Goal: Transaction & Acquisition: Book appointment/travel/reservation

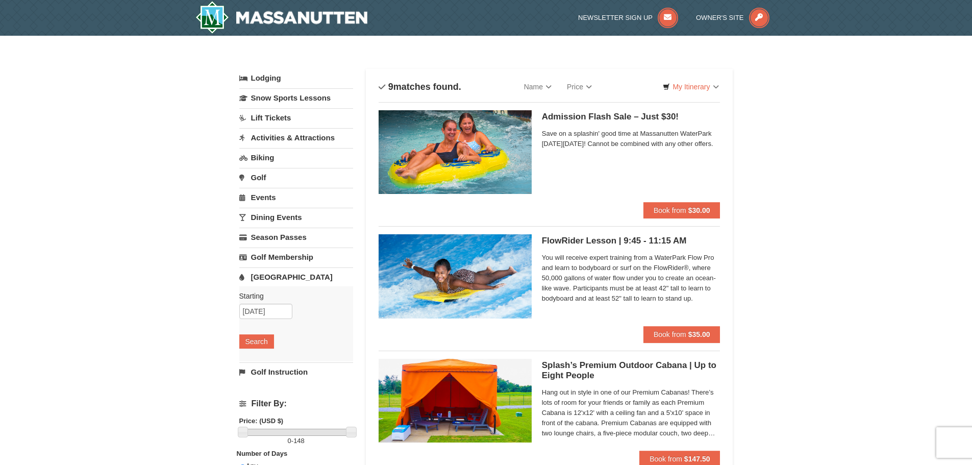
click at [639, 138] on span "Save on a splashin' good time at Massanutten WaterPark on Saturday, September 6…" at bounding box center [631, 139] width 179 height 20
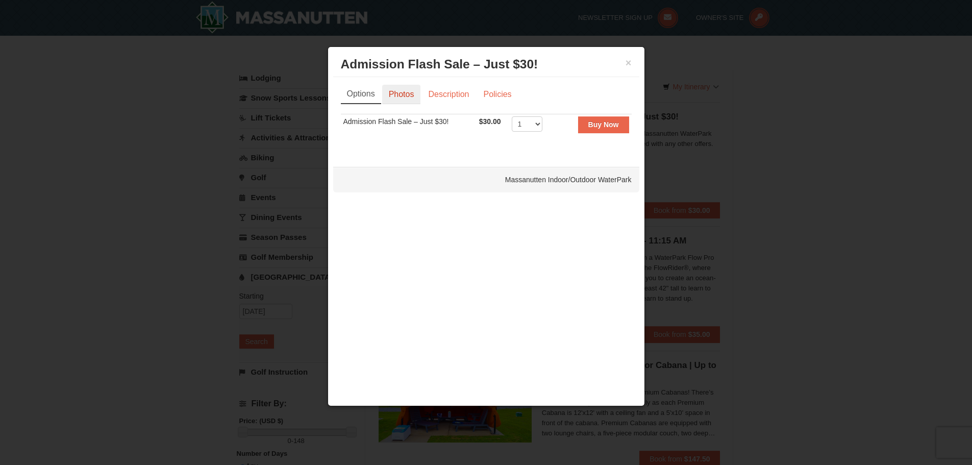
click at [403, 96] on link "Photos" at bounding box center [401, 94] width 39 height 19
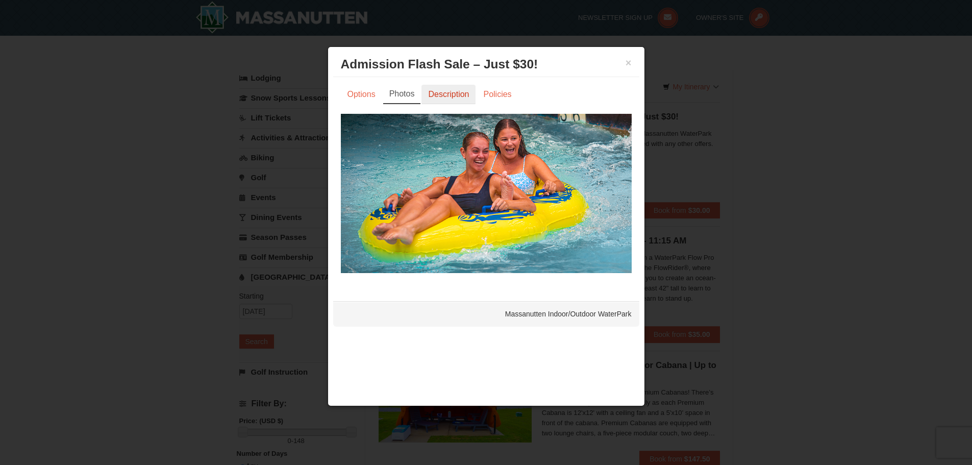
click at [448, 96] on link "Description" at bounding box center [448, 94] width 54 height 19
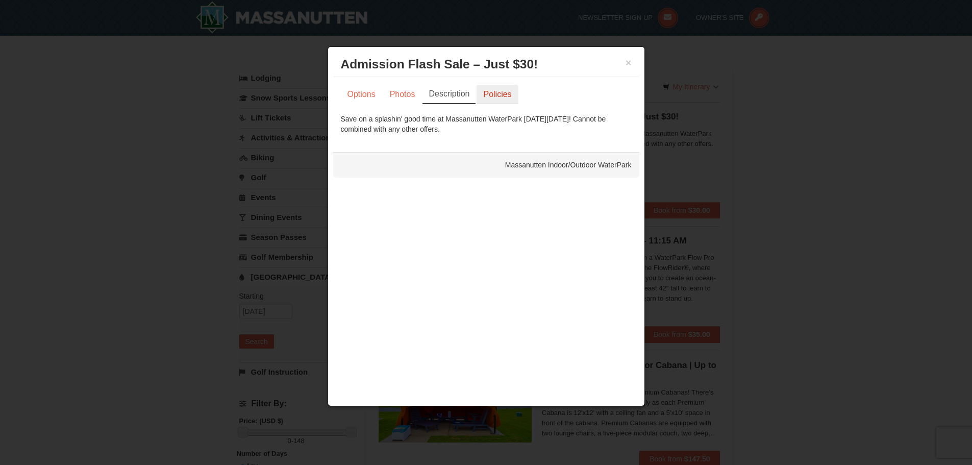
click at [502, 95] on link "Policies" at bounding box center [497, 94] width 41 height 19
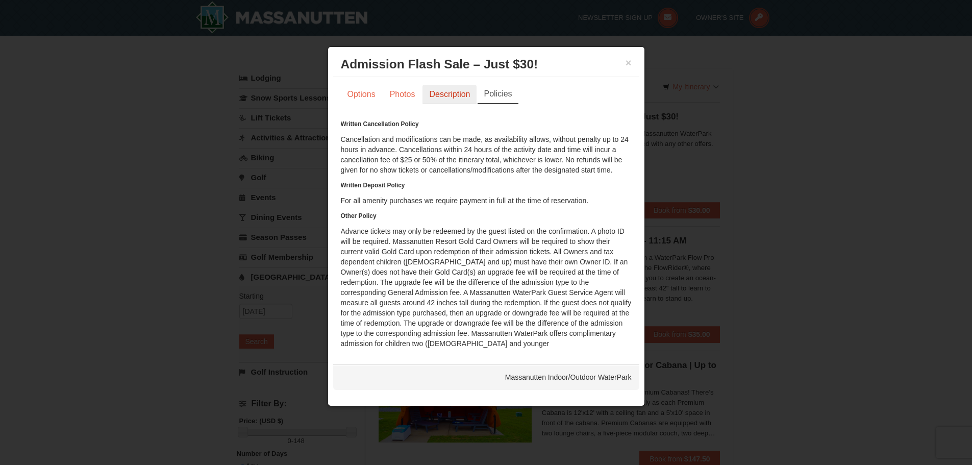
click at [455, 95] on link "Description" at bounding box center [449, 94] width 54 height 19
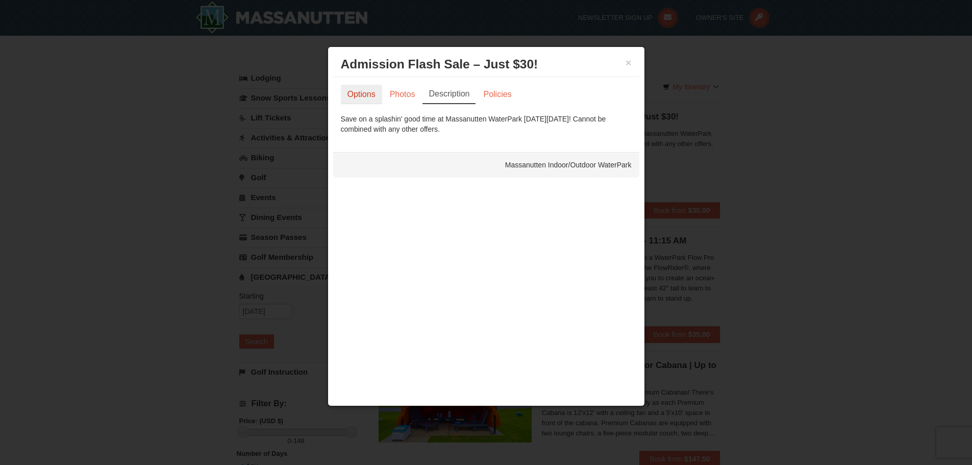
click at [359, 92] on link "Options" at bounding box center [361, 94] width 41 height 19
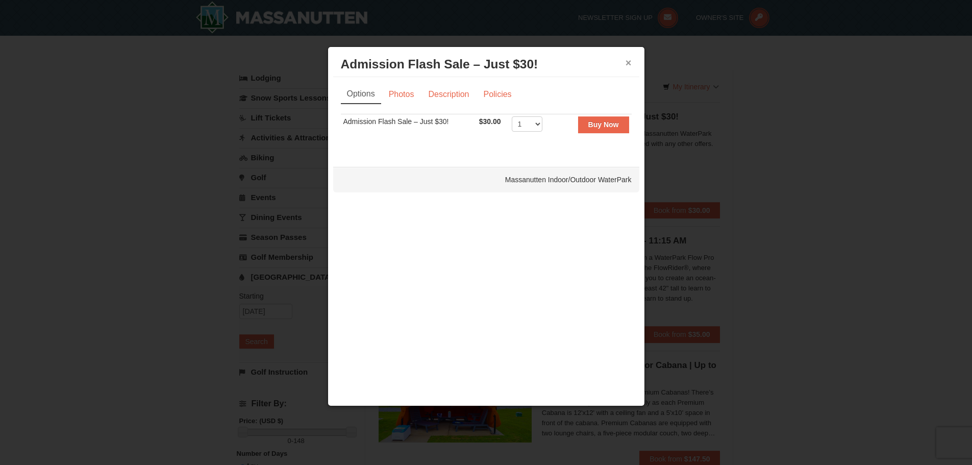
click at [631, 60] on button "×" at bounding box center [628, 63] width 6 height 10
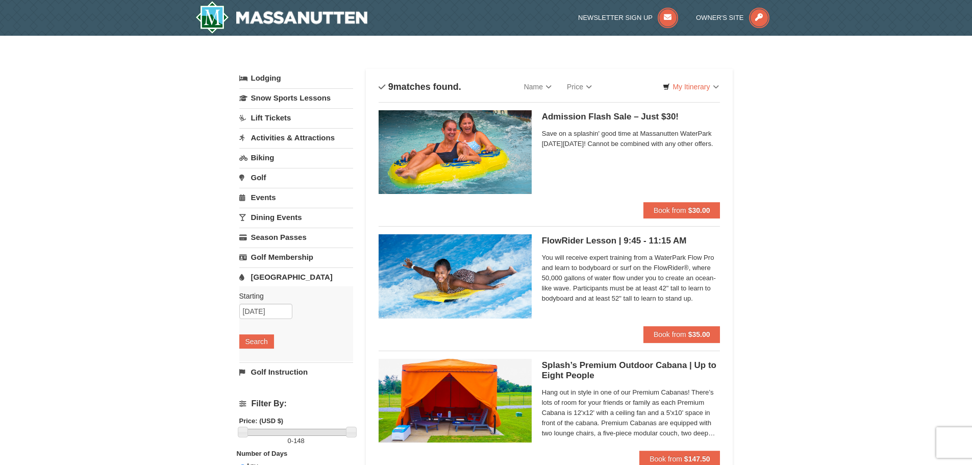
click at [262, 281] on link "[GEOGRAPHIC_DATA]" at bounding box center [296, 276] width 114 height 19
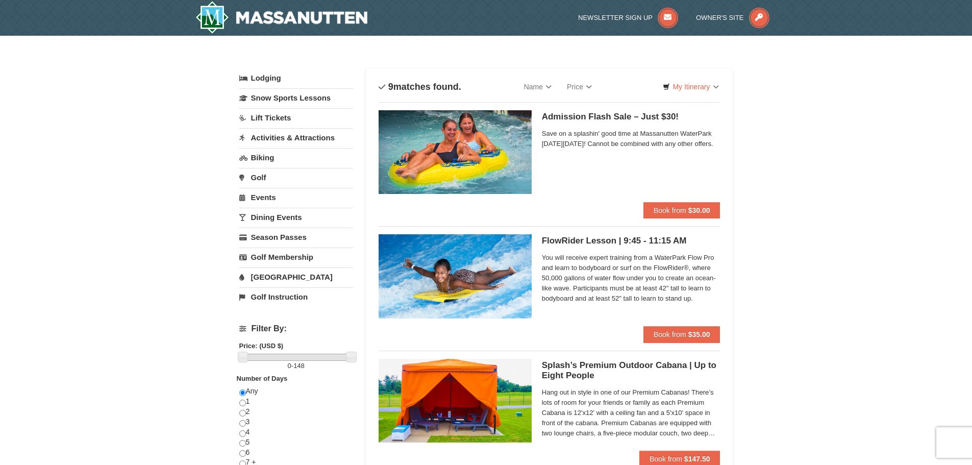
click at [272, 276] on link "[GEOGRAPHIC_DATA]" at bounding box center [296, 276] width 114 height 19
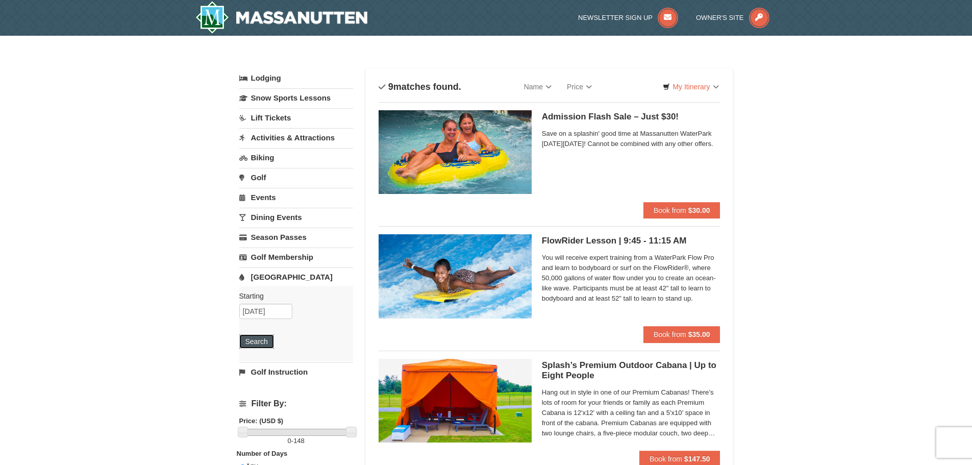
click at [257, 340] on button "Search" at bounding box center [256, 341] width 35 height 14
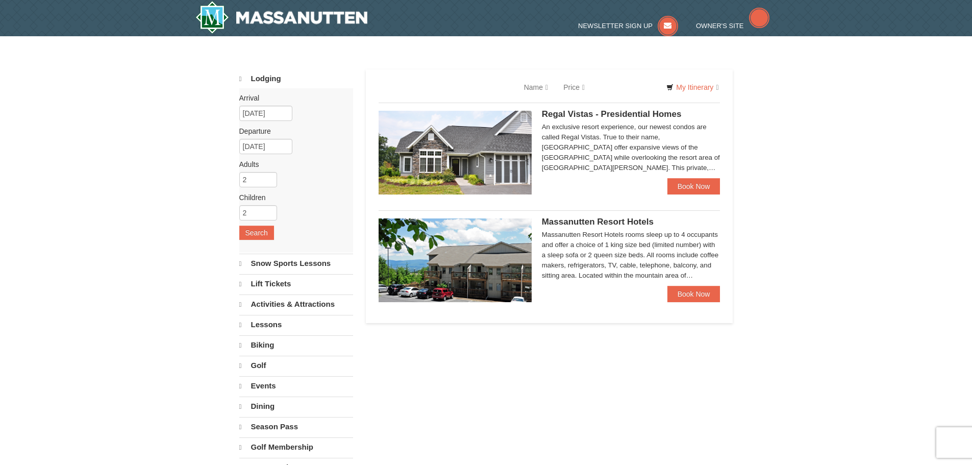
select select "9"
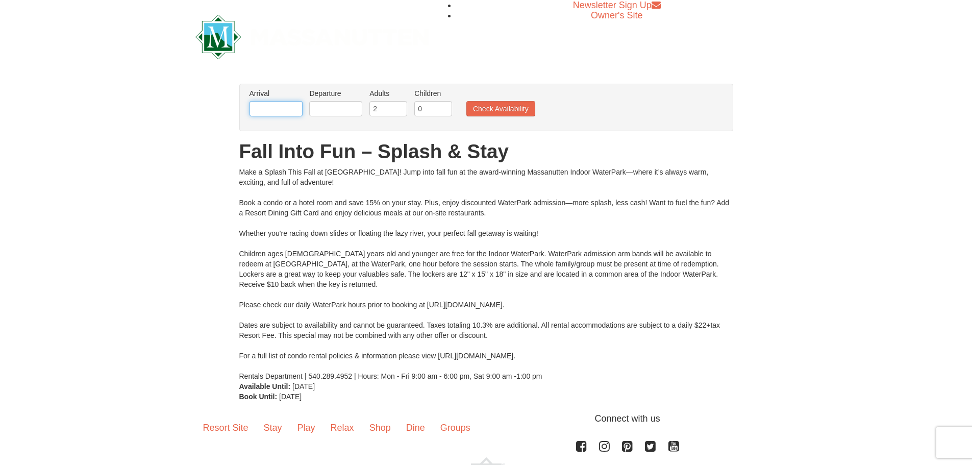
click at [285, 112] on input "text" at bounding box center [275, 108] width 53 height 15
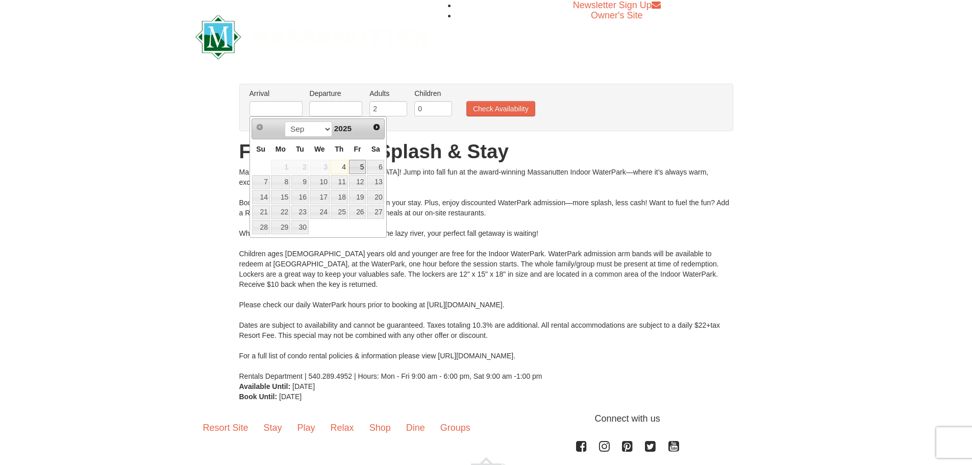
click at [359, 166] on link "5" at bounding box center [357, 167] width 17 height 14
type input "[DATE]"
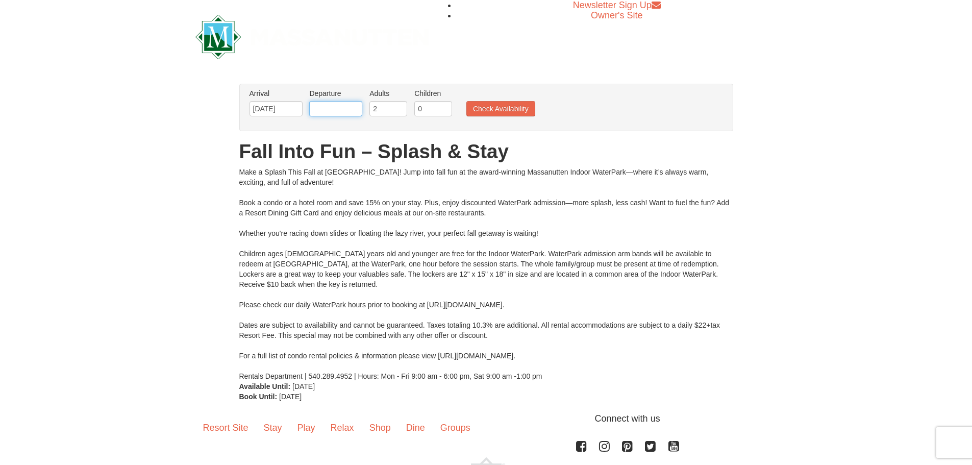
click at [352, 105] on input "text" at bounding box center [335, 108] width 53 height 15
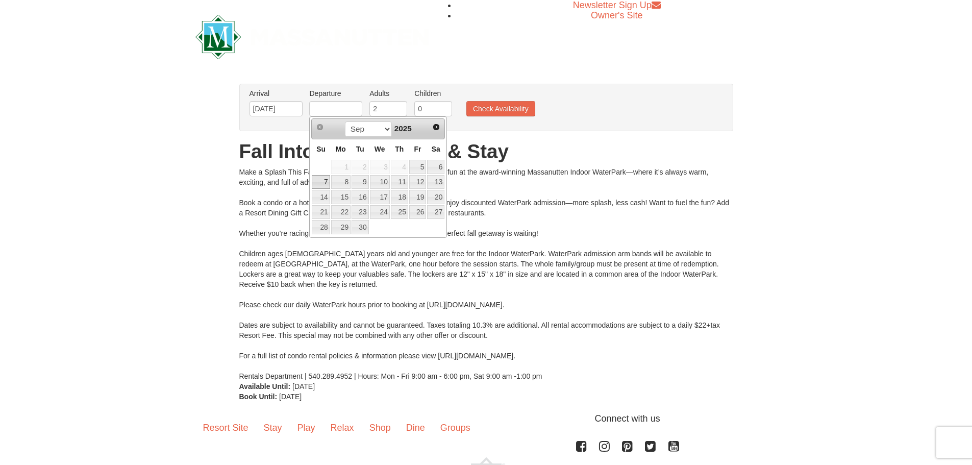
click at [324, 177] on link "7" at bounding box center [321, 182] width 18 height 14
type input "[DATE]"
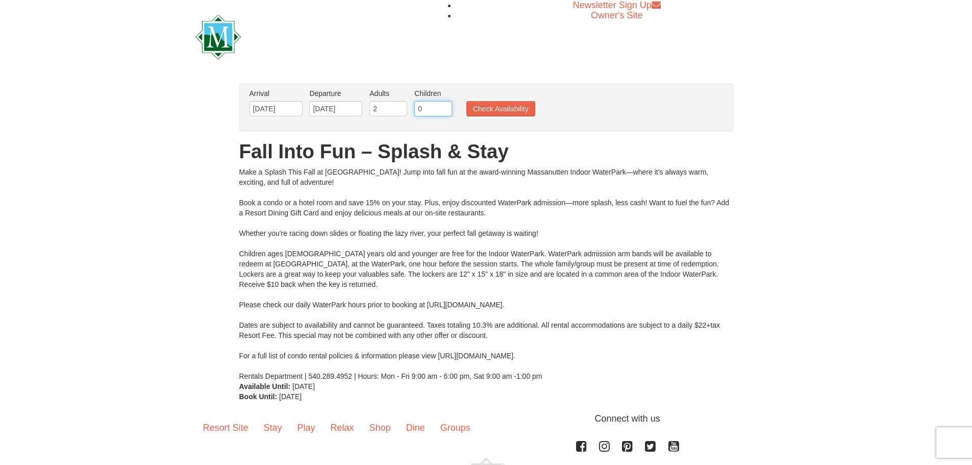
click at [419, 112] on input "0" at bounding box center [433, 108] width 38 height 15
click at [445, 106] on input "1" at bounding box center [433, 108] width 38 height 15
type input "2"
click at [445, 106] on input "2" at bounding box center [433, 108] width 38 height 15
click at [491, 105] on button "Check Availability" at bounding box center [500, 108] width 69 height 15
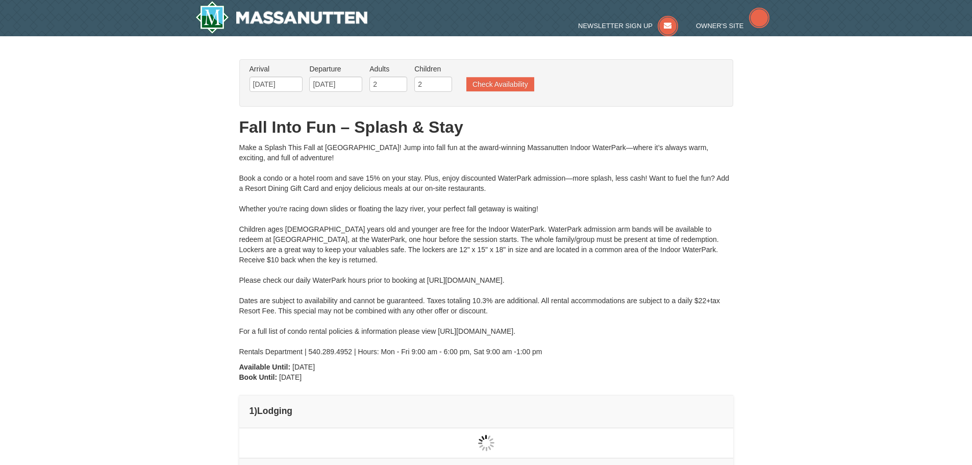
type input "[DATE]"
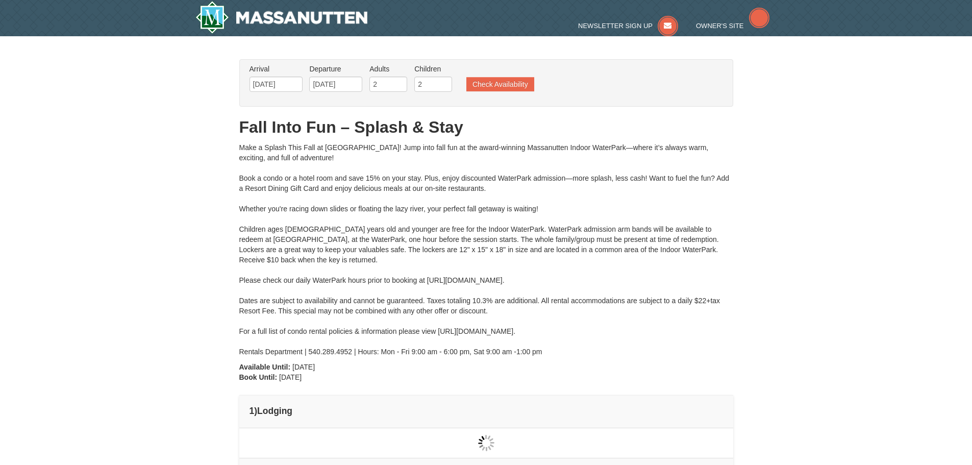
type input "[DATE]"
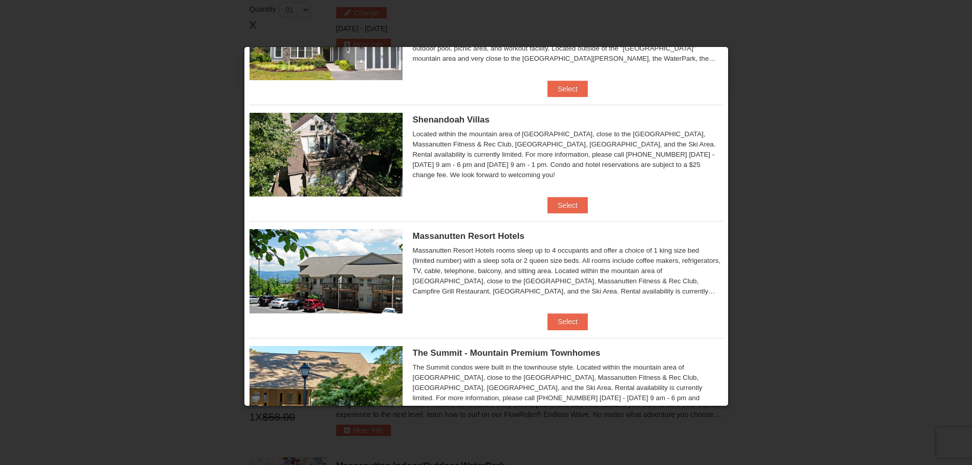
scroll to position [255, 0]
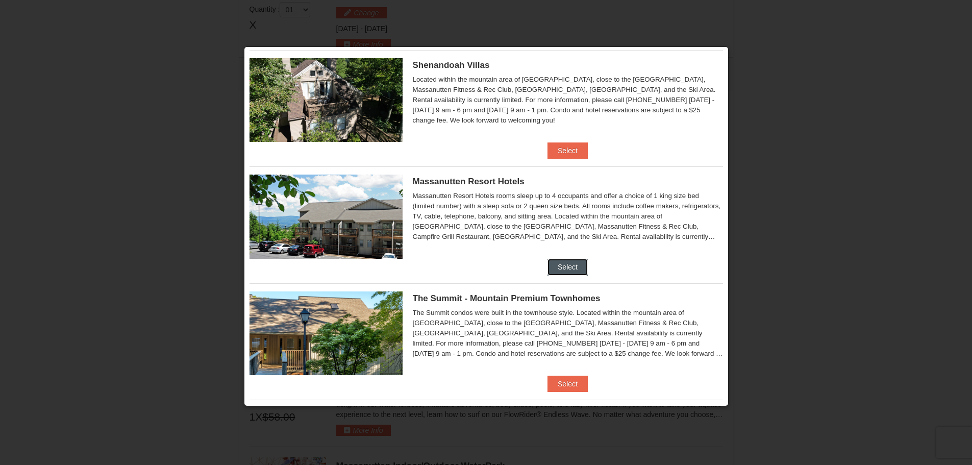
click at [564, 265] on button "Select" at bounding box center [567, 267] width 40 height 16
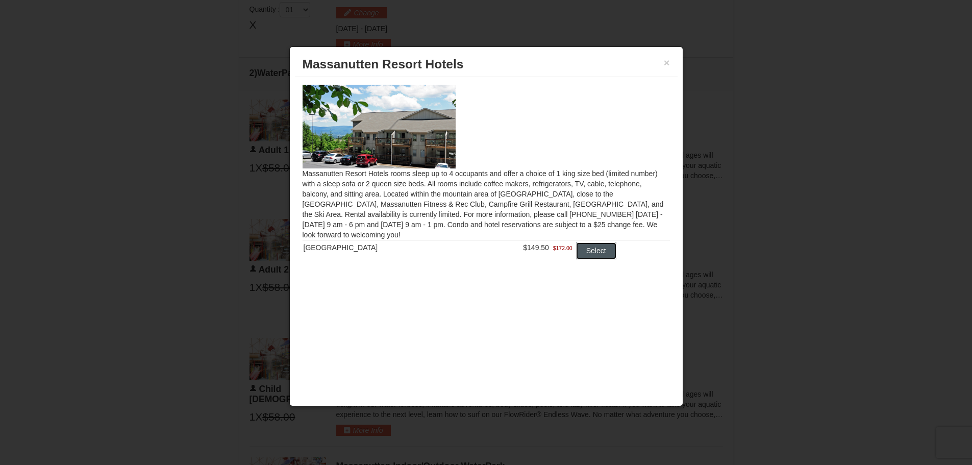
click at [591, 255] on button "Select" at bounding box center [596, 250] width 40 height 16
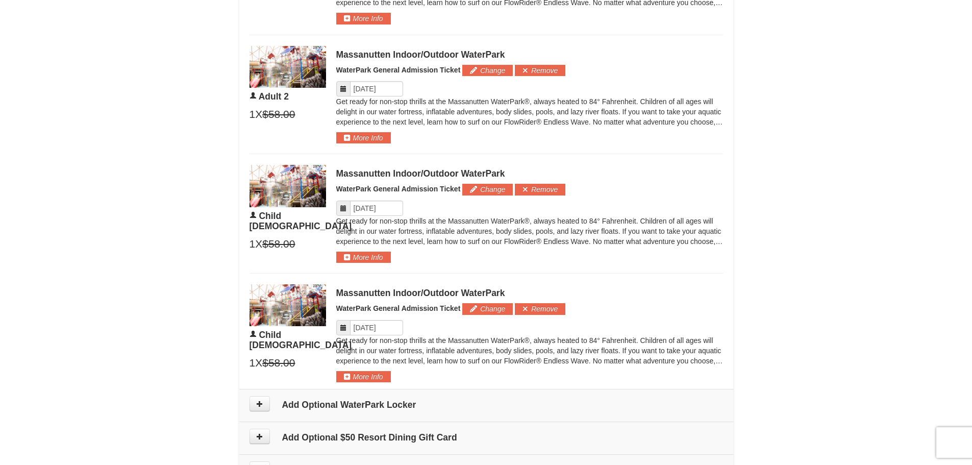
scroll to position [714, 0]
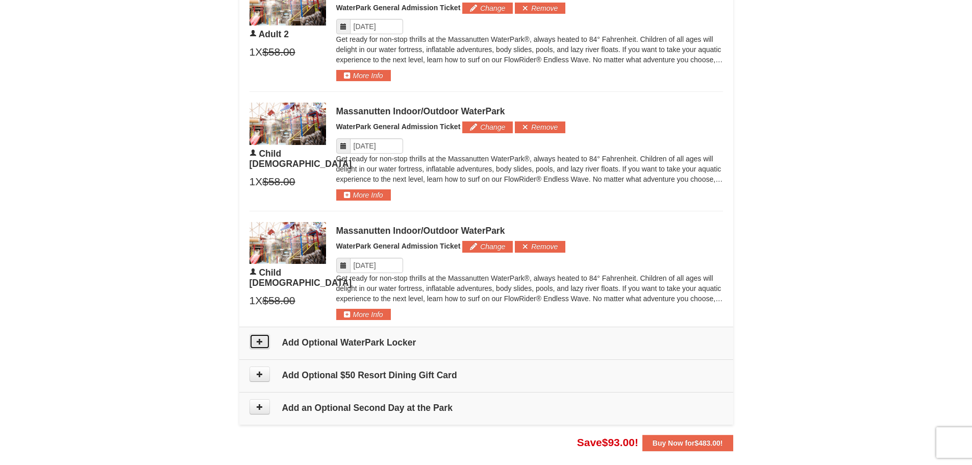
click at [257, 343] on icon at bounding box center [259, 341] width 7 height 7
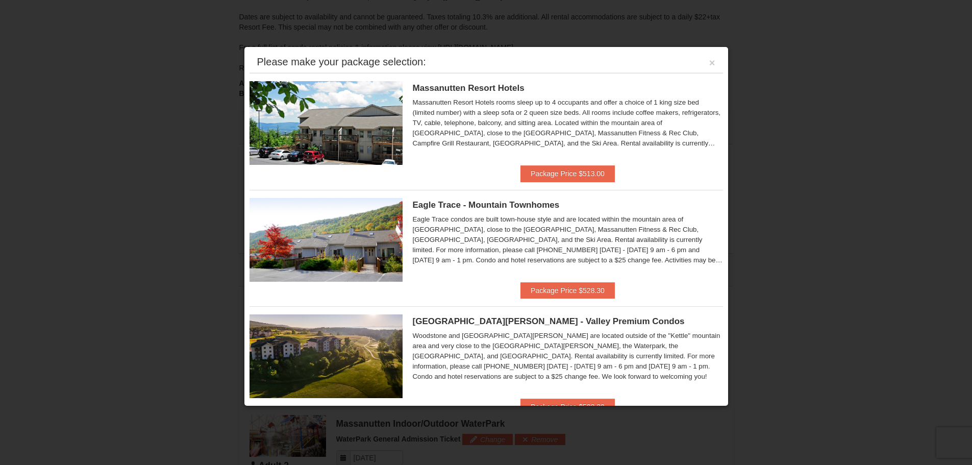
scroll to position [131, 0]
click at [857, 114] on div at bounding box center [486, 232] width 972 height 465
click at [847, 122] on div at bounding box center [486, 232] width 972 height 465
click at [708, 60] on div "Please make your package selection: ×" at bounding box center [485, 62] width 473 height 21
click at [709, 64] on button "×" at bounding box center [712, 63] width 6 height 10
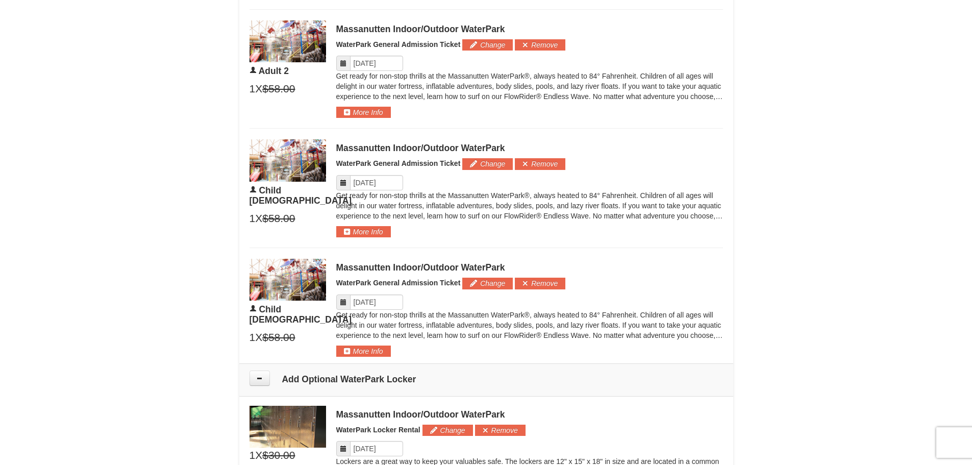
scroll to position [896, 0]
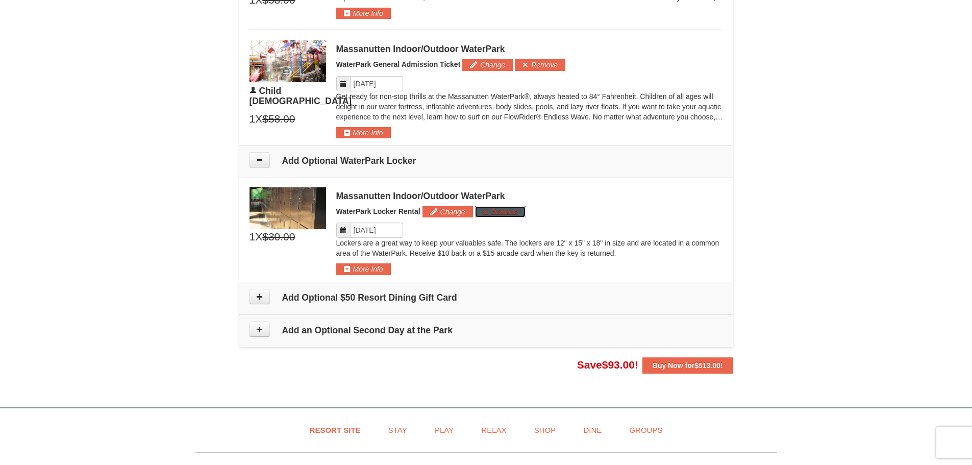
click at [505, 211] on button "Remove" at bounding box center [500, 211] width 51 height 11
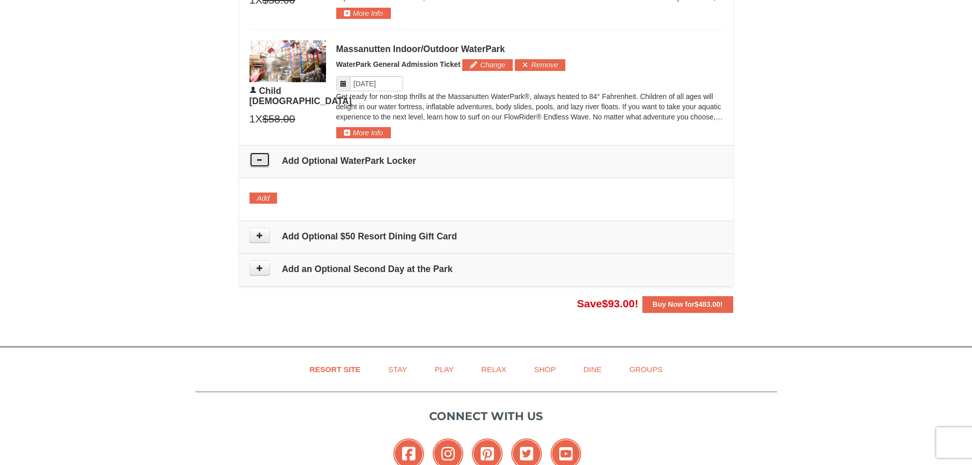
click at [260, 162] on icon at bounding box center [259, 159] width 7 height 7
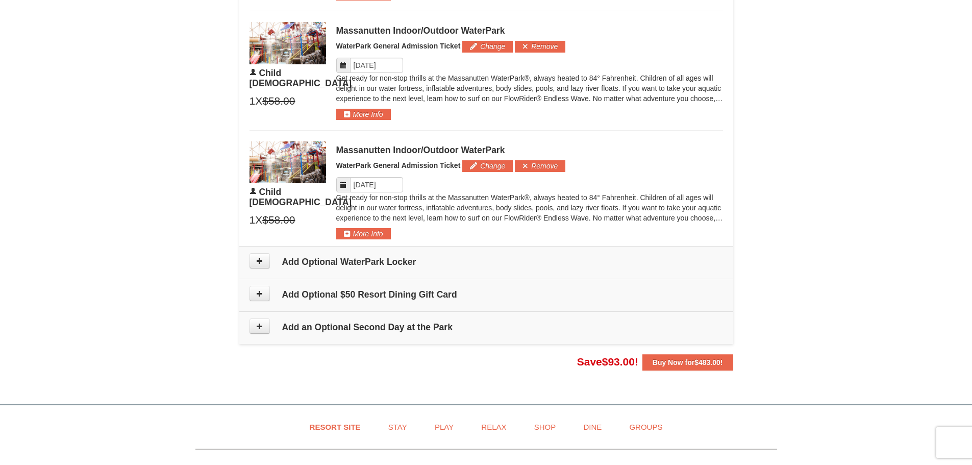
scroll to position [794, 0]
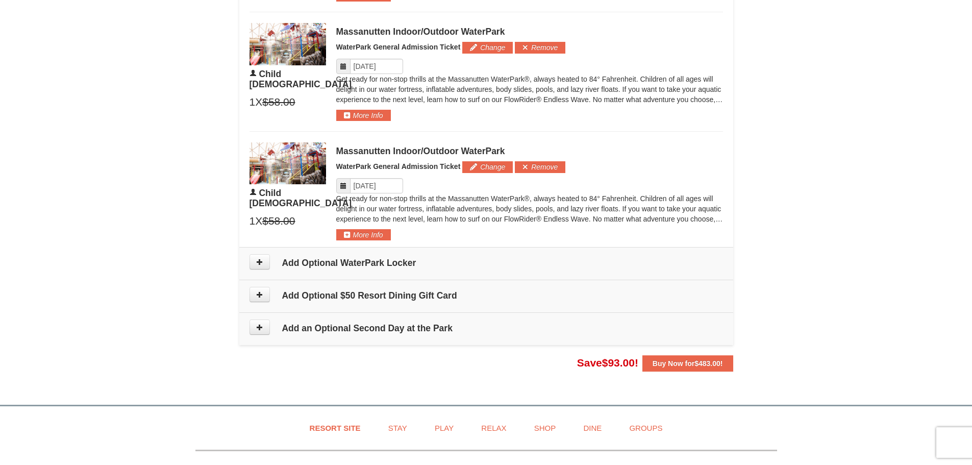
click at [342, 187] on icon at bounding box center [343, 185] width 7 height 7
click at [363, 180] on input "Please format dates MM/DD/YYYY" at bounding box center [376, 185] width 53 height 15
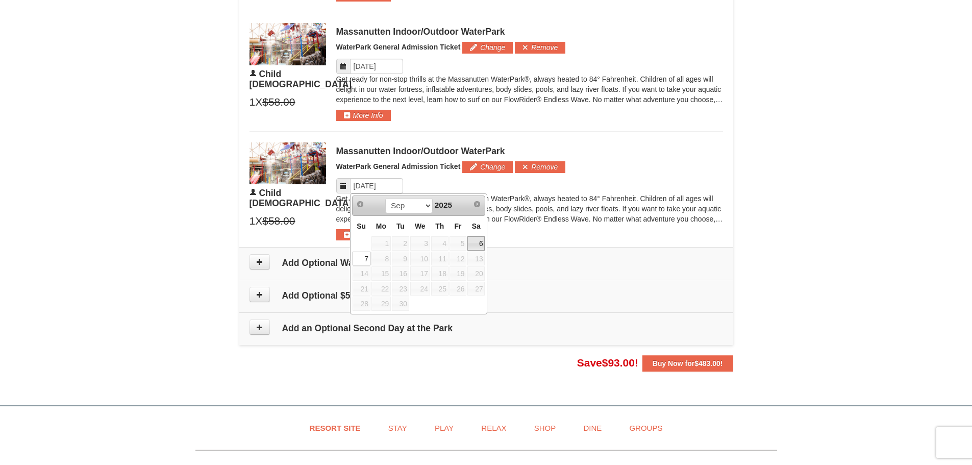
click at [478, 243] on link "6" at bounding box center [475, 243] width 17 height 14
type input "[DATE]"
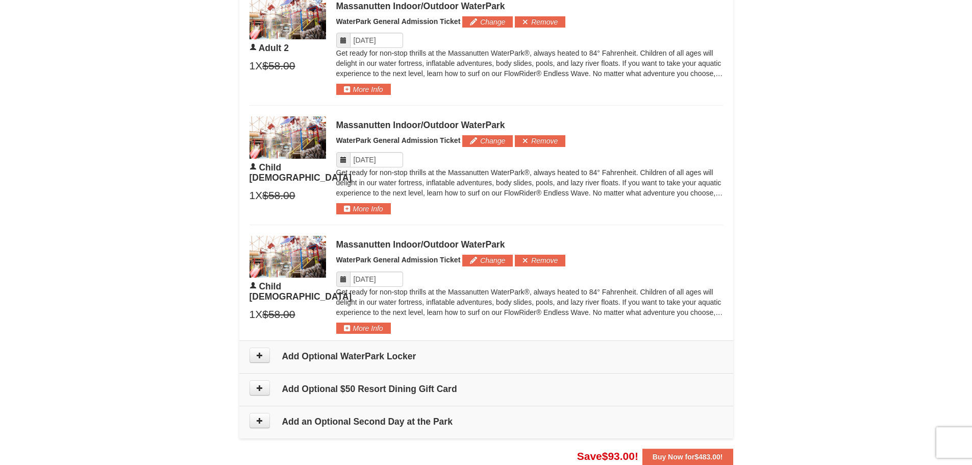
scroll to position [692, 0]
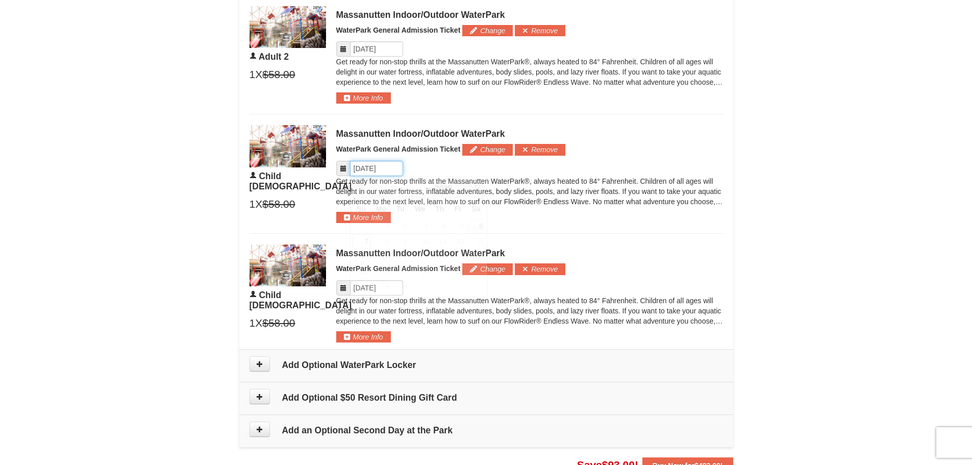
click at [393, 167] on input "Please format dates MM/DD/YYYY" at bounding box center [376, 168] width 53 height 15
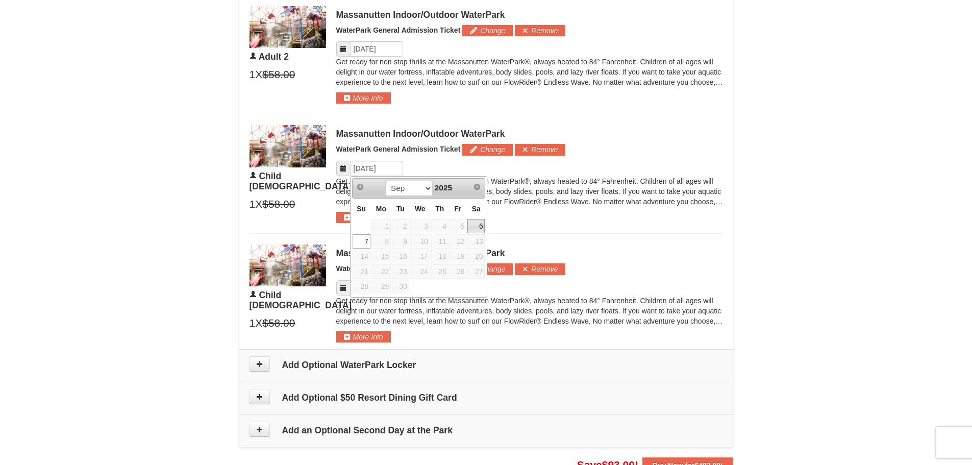
click at [481, 227] on link "6" at bounding box center [475, 226] width 17 height 14
type input "[DATE]"
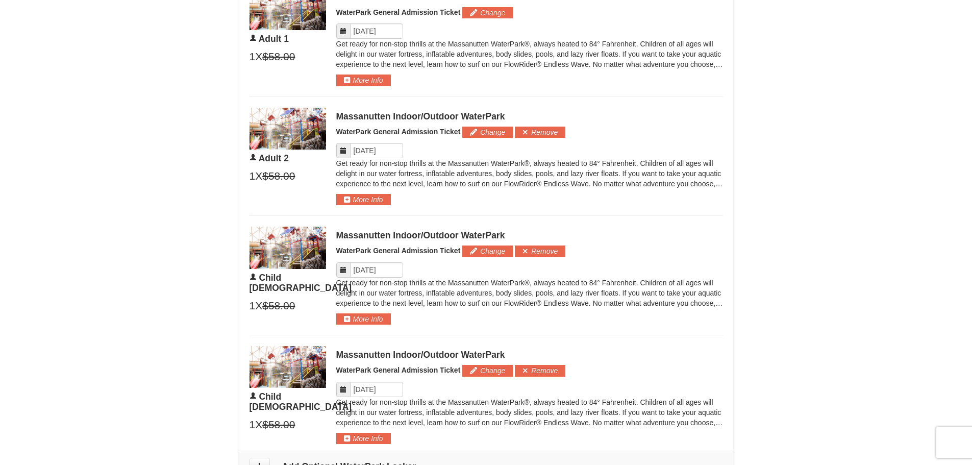
scroll to position [590, 0]
click at [394, 151] on input "Please format dates MM/DD/YYYY" at bounding box center [376, 150] width 53 height 15
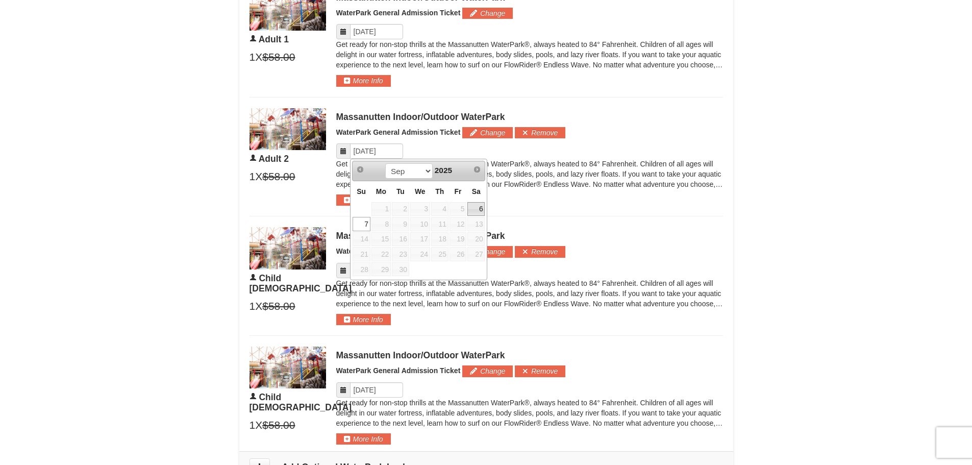
click at [475, 209] on link "6" at bounding box center [475, 209] width 17 height 14
type input "[DATE]"
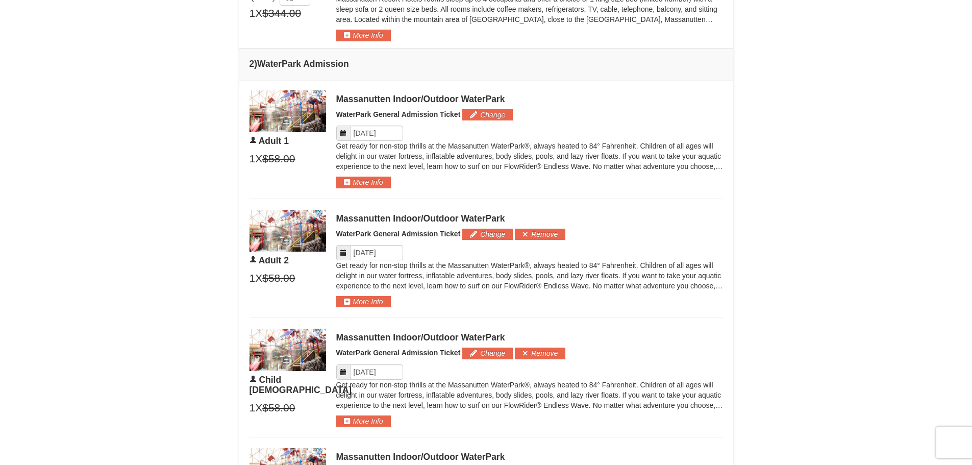
scroll to position [488, 0]
click at [385, 136] on input "Please format dates MM/DD/YYYY" at bounding box center [376, 133] width 53 height 15
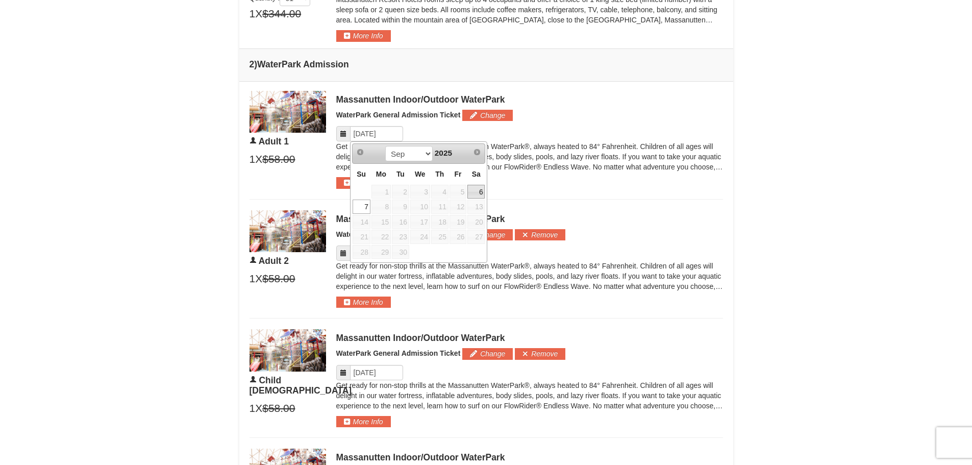
click at [475, 187] on link "6" at bounding box center [475, 192] width 17 height 14
type input "[DATE]"
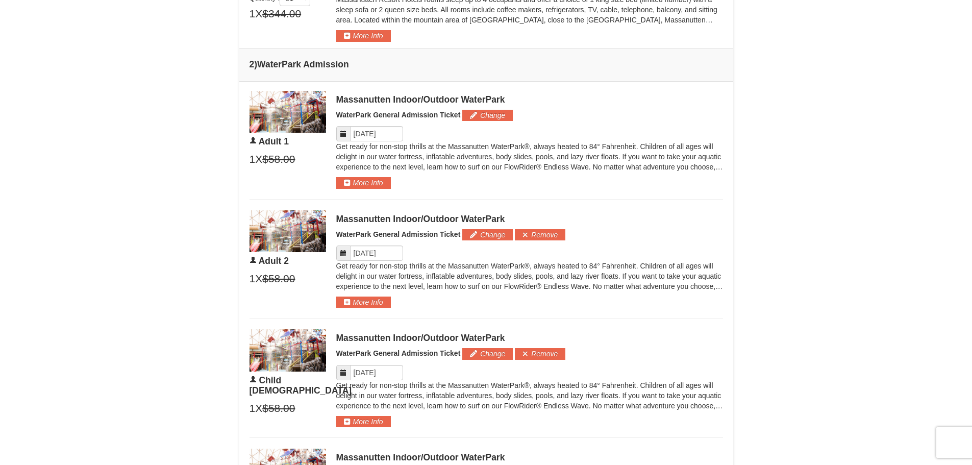
click at [686, 198] on td "Please make your package selection: ×" at bounding box center [486, 317] width 494 height 472
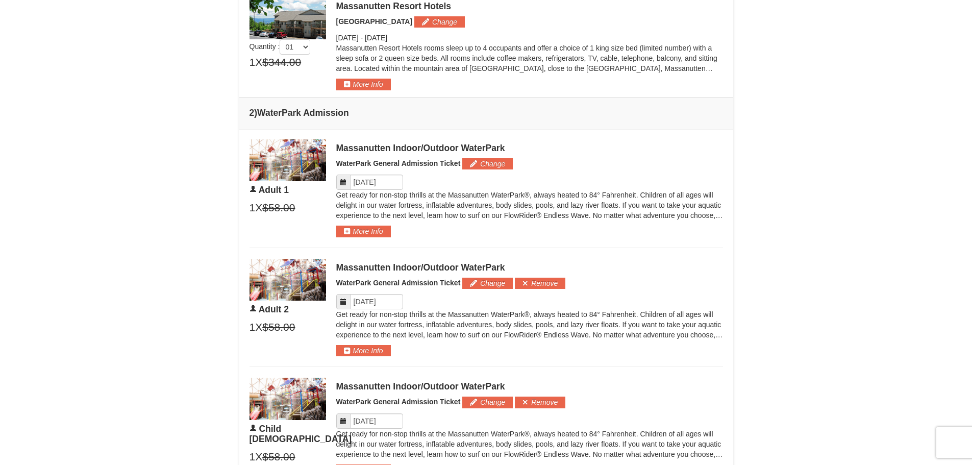
scroll to position [357, 0]
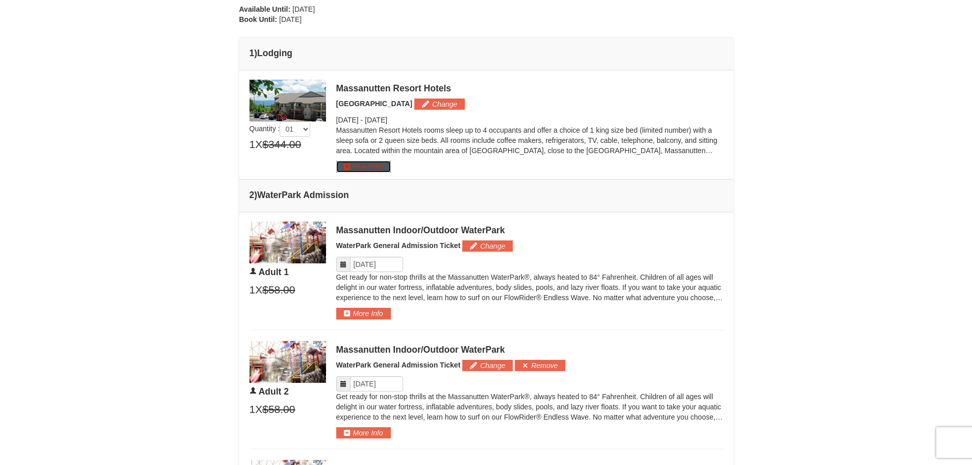
click at [355, 166] on button "More Info" at bounding box center [363, 166] width 55 height 11
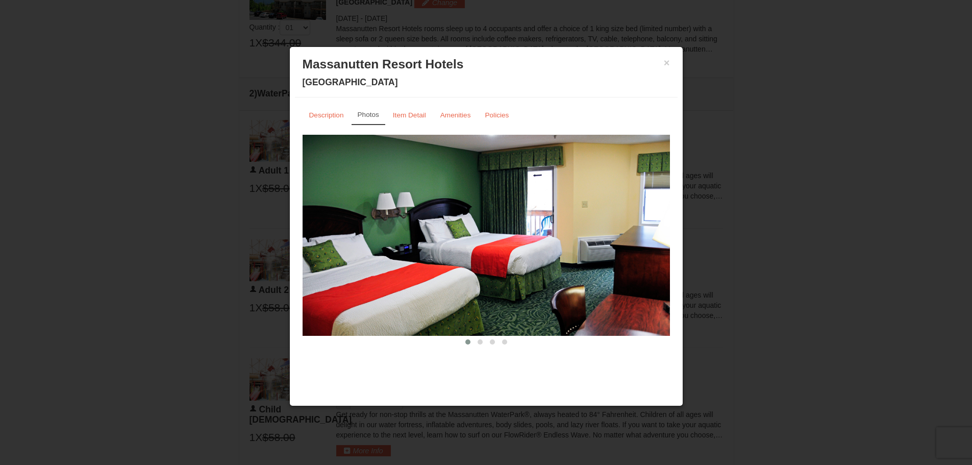
scroll to position [561, 0]
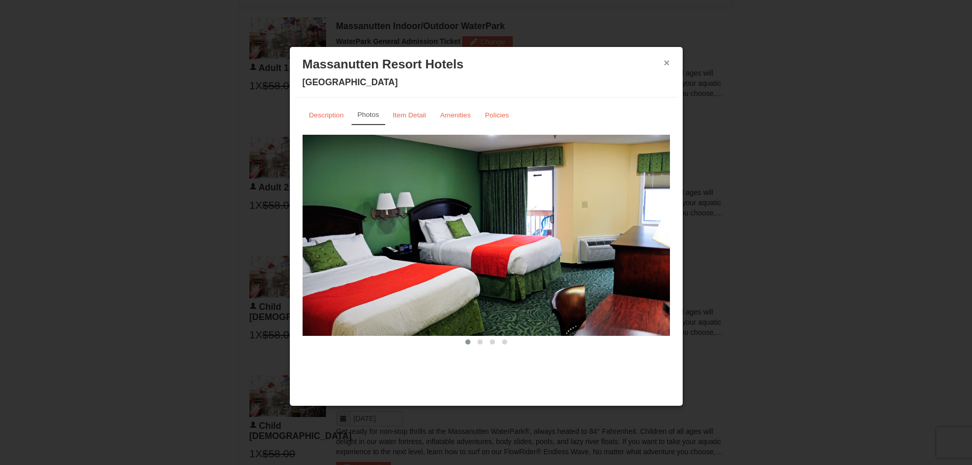
click at [664, 65] on button "×" at bounding box center [667, 63] width 6 height 10
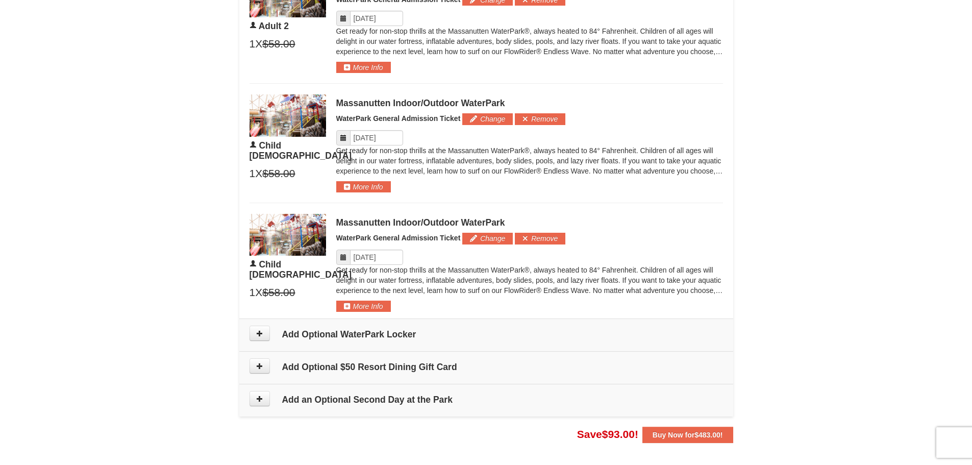
scroll to position [825, 0]
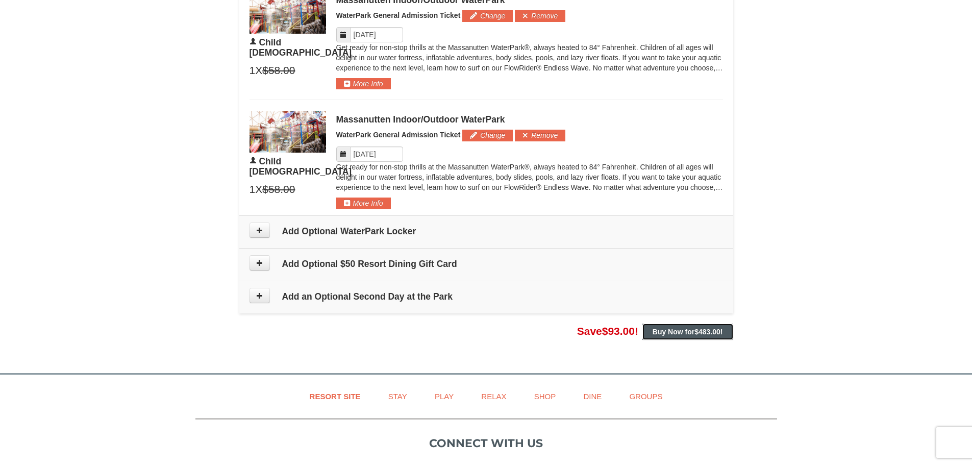
click at [692, 333] on strong "Buy Now for $483.00 !" at bounding box center [688, 332] width 70 height 8
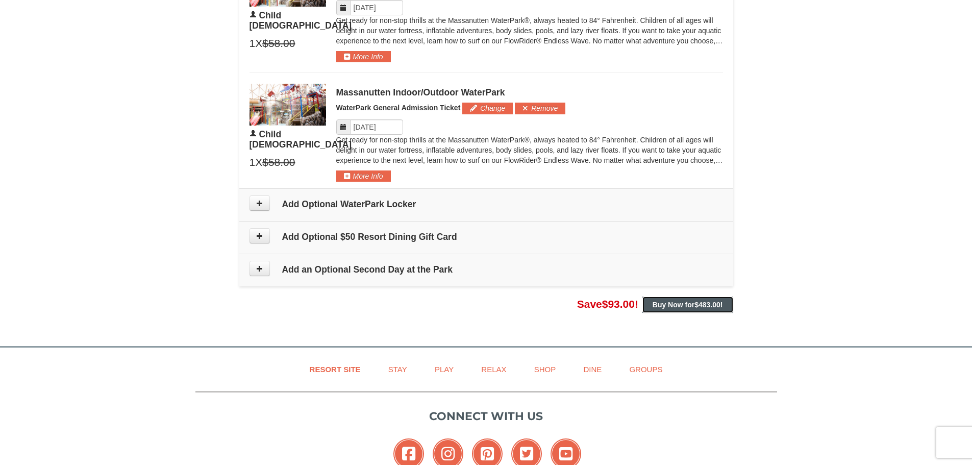
scroll to position [867, 0]
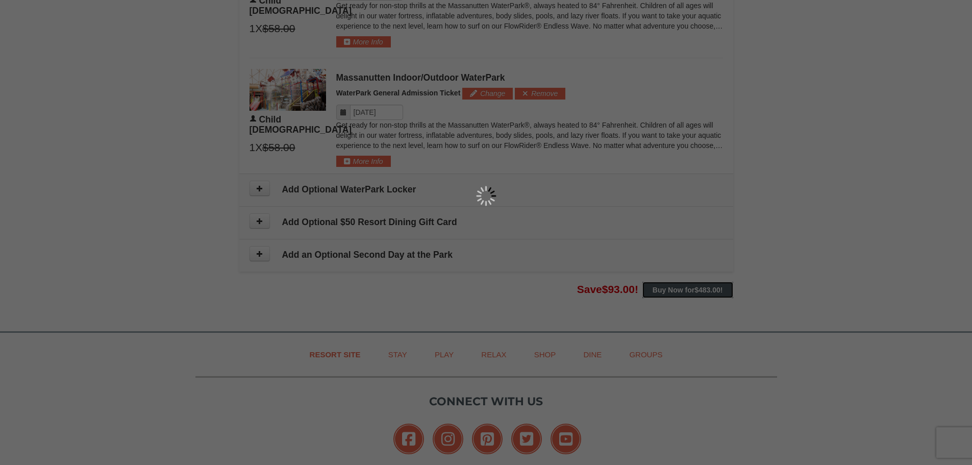
click at [687, 290] on div at bounding box center [486, 232] width 972 height 465
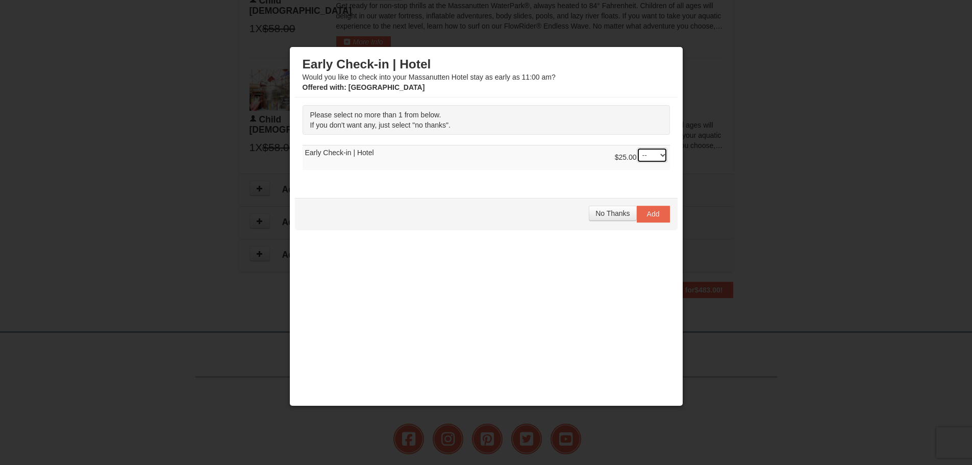
click at [655, 156] on select "-- 01" at bounding box center [652, 154] width 31 height 15
click at [637, 147] on select "-- 01" at bounding box center [652, 154] width 31 height 15
click at [595, 213] on span "No Thanks" at bounding box center [612, 213] width 34 height 8
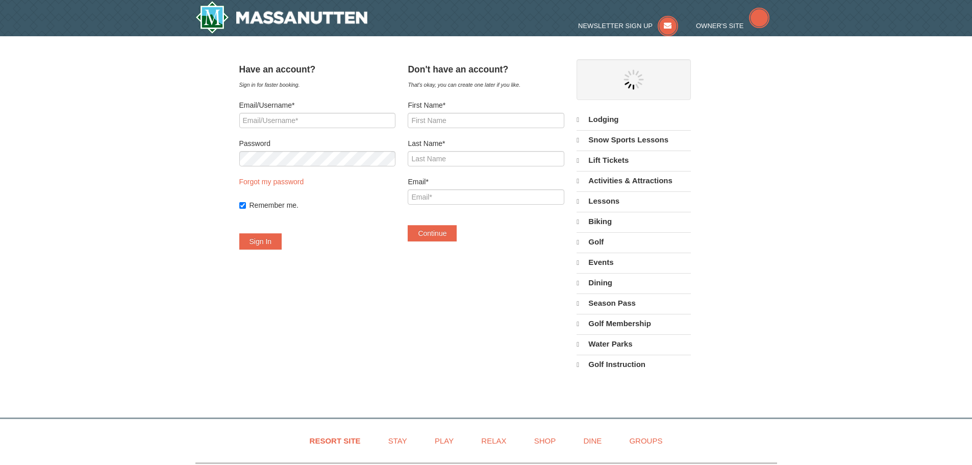
select select "9"
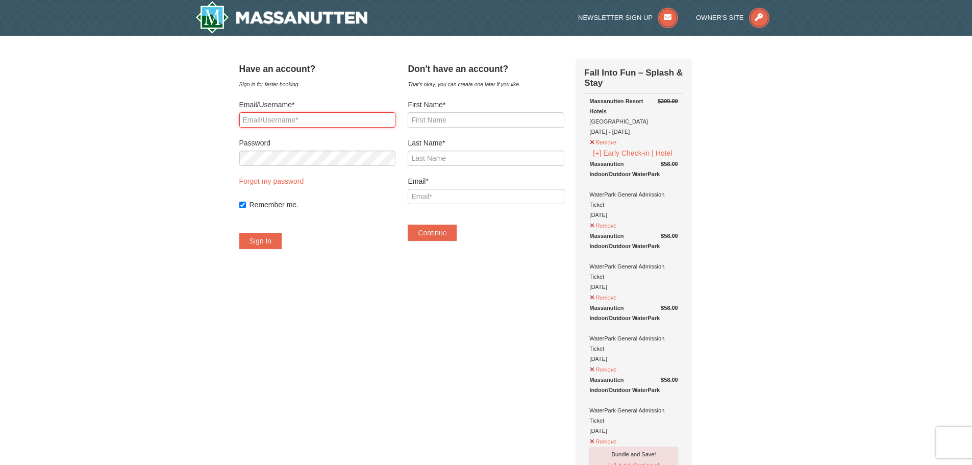
click at [306, 118] on input "Email/Username*" at bounding box center [317, 119] width 156 height 15
type input "RYANCHERRIX@GMAIL.COM"
drag, startPoint x: 362, startPoint y: 123, endPoint x: 169, endPoint y: 137, distance: 193.4
click at [433, 122] on input "First Name*" at bounding box center [486, 119] width 156 height 15
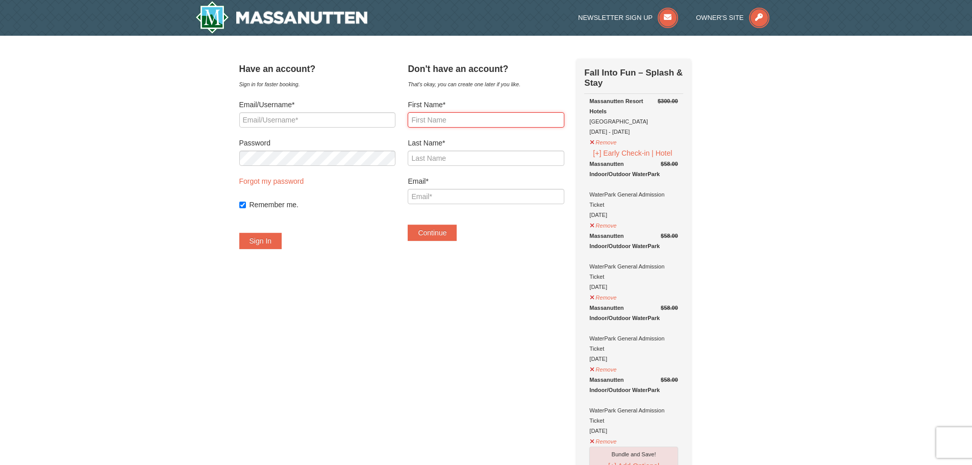
type input "Gary"
type input "Cherrix"
type input "RYANCHERRIX@GMAIL.COM"
click at [453, 231] on button "Continue" at bounding box center [432, 232] width 49 height 16
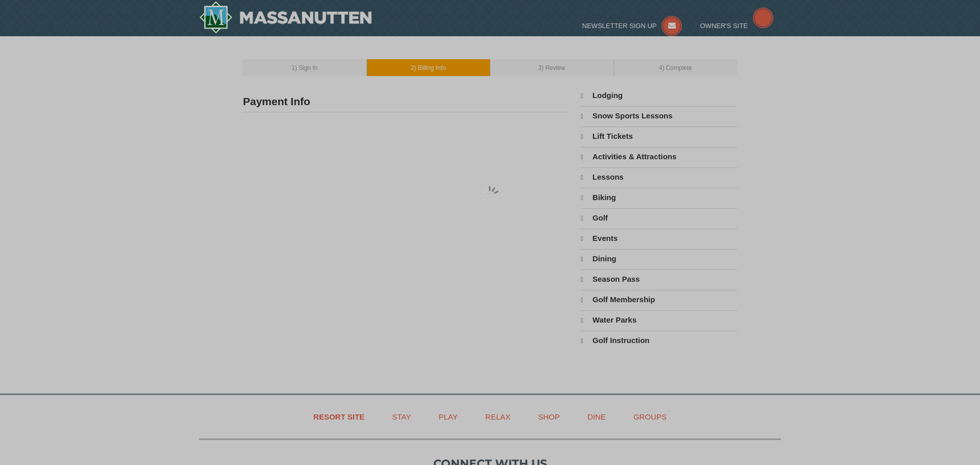
type input "[PERSON_NAME]"
type input "[EMAIL_ADDRESS][DOMAIN_NAME]"
select select "9"
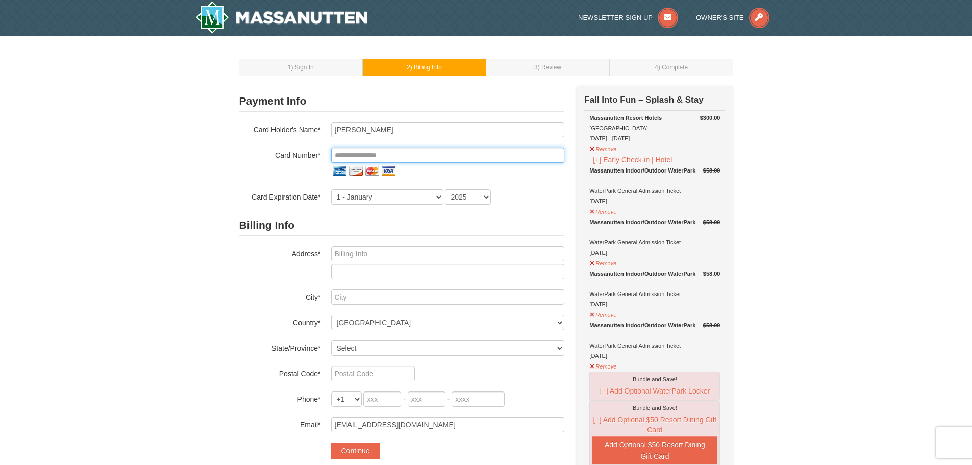
click at [382, 157] on input "tel" at bounding box center [447, 154] width 233 height 15
type input "Gary R Cherrix"
type input "**********"
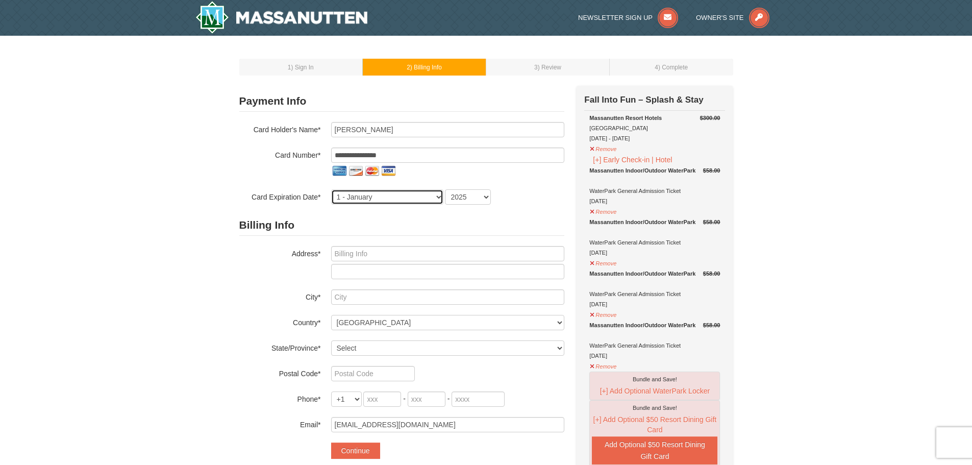
select select "9"
select select "2027"
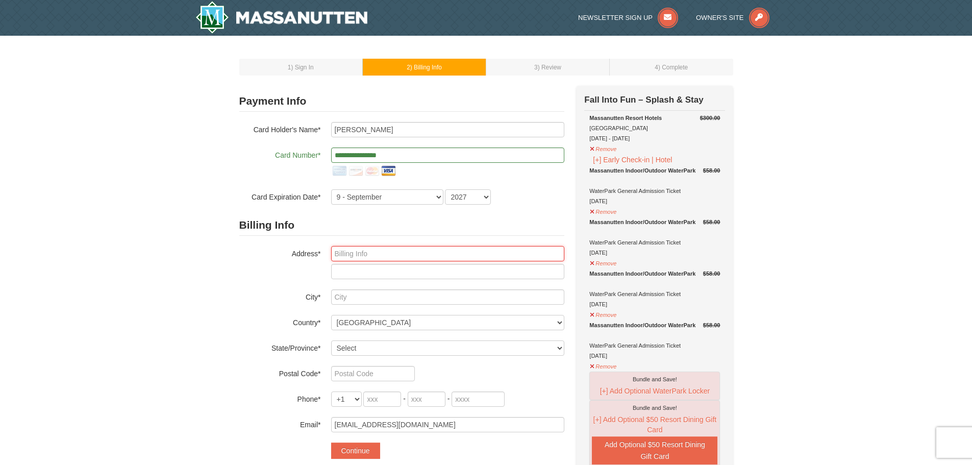
click at [367, 253] on input "text" at bounding box center [447, 253] width 233 height 15
type input "6612 OLDE MILL LN"
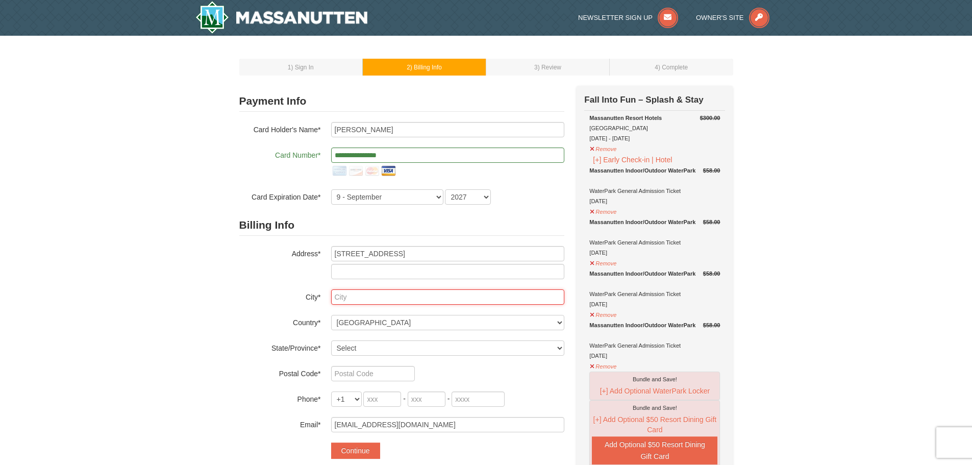
type input "New Church"
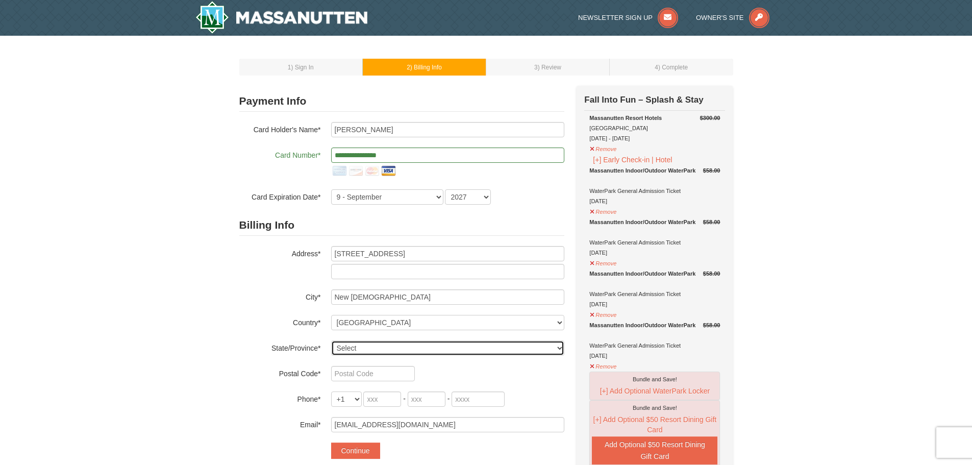
select select "VA"
type input "23415"
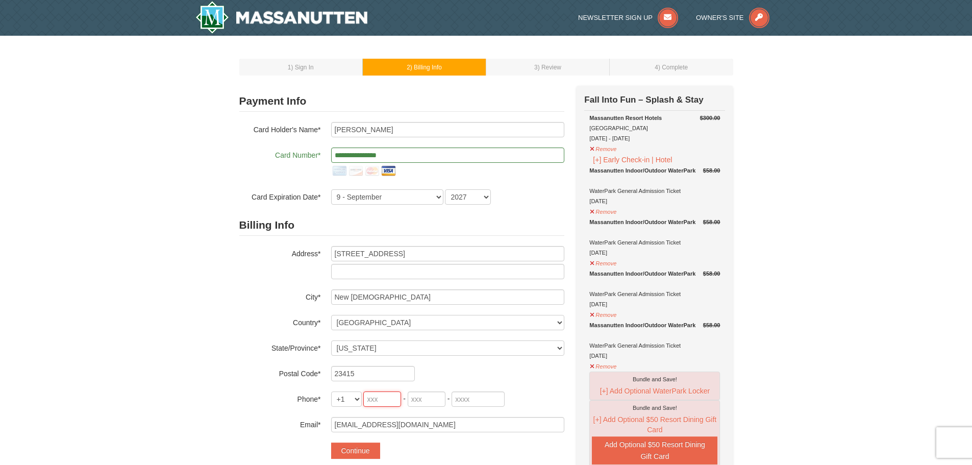
type input "757"
type input "894"
type input "9572"
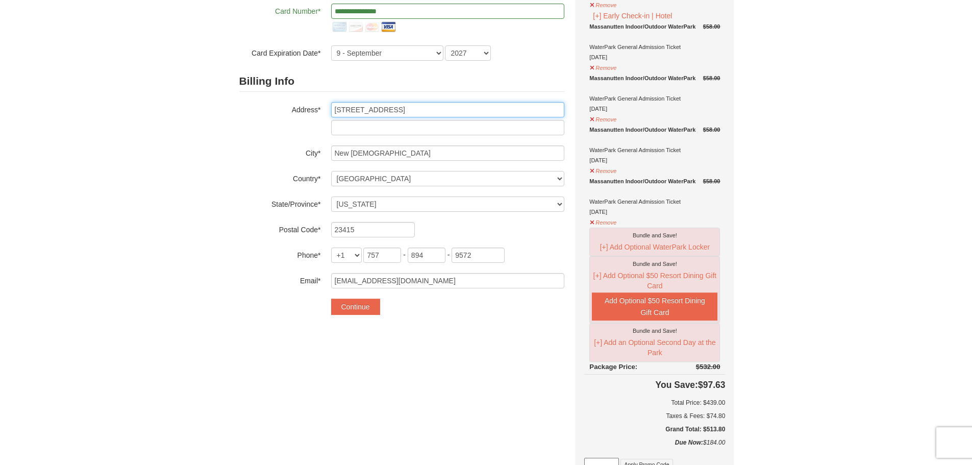
scroll to position [204, 0]
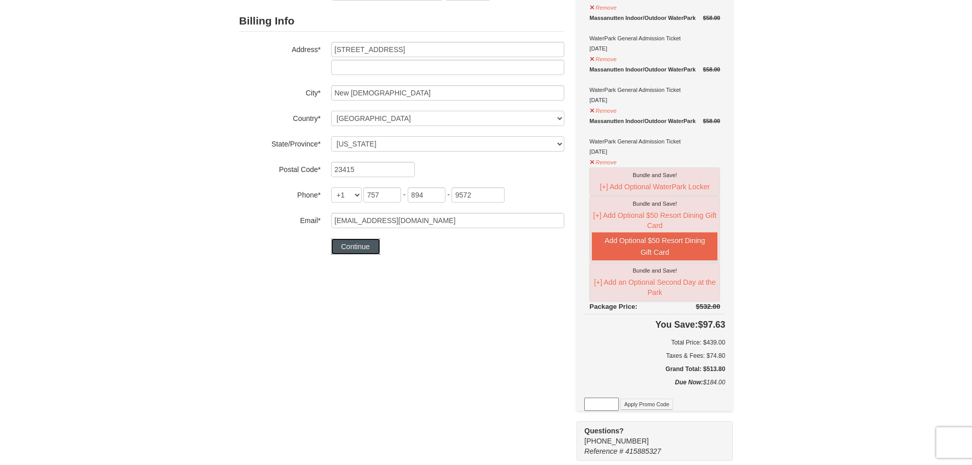
click at [351, 245] on button "Continue" at bounding box center [355, 246] width 49 height 16
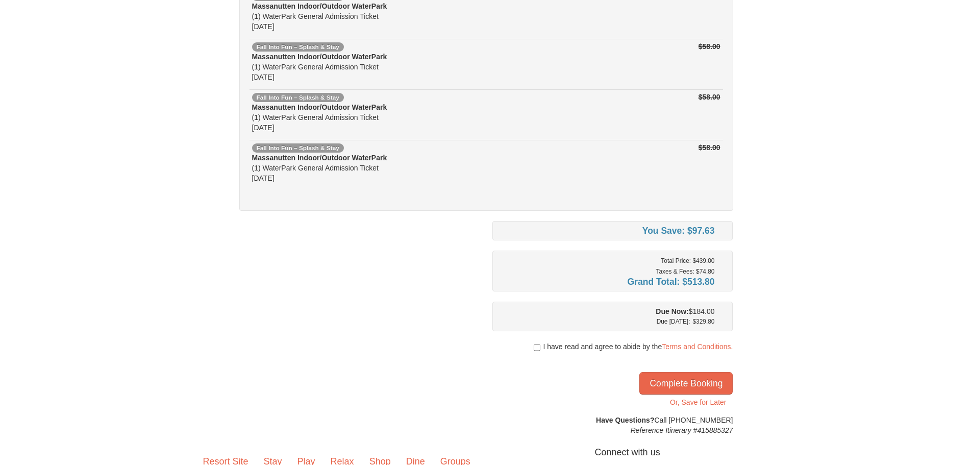
scroll to position [204, 0]
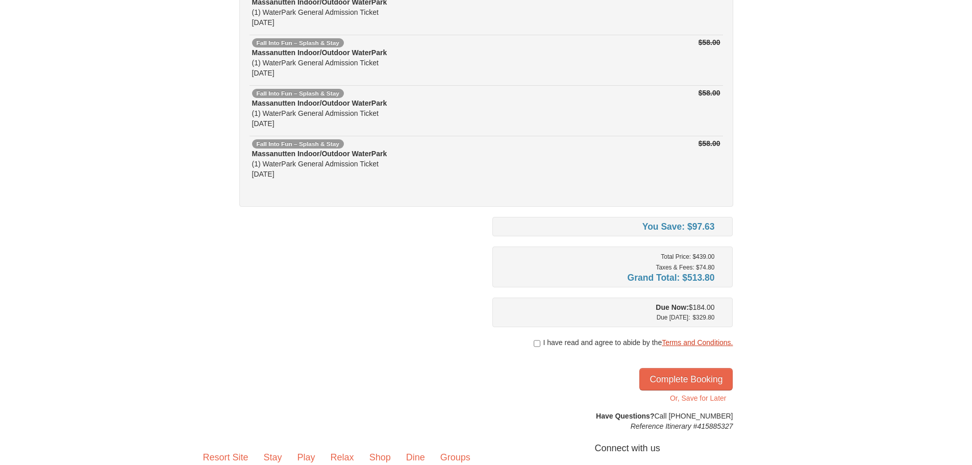
click at [698, 341] on link "Terms and Conditions." at bounding box center [697, 342] width 71 height 8
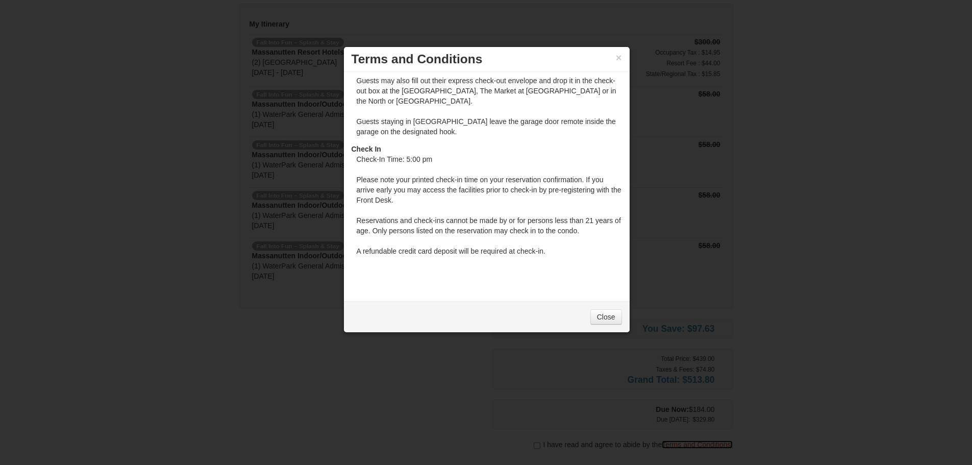
scroll to position [1297, 0]
click at [602, 317] on link "Close" at bounding box center [606, 316] width 32 height 15
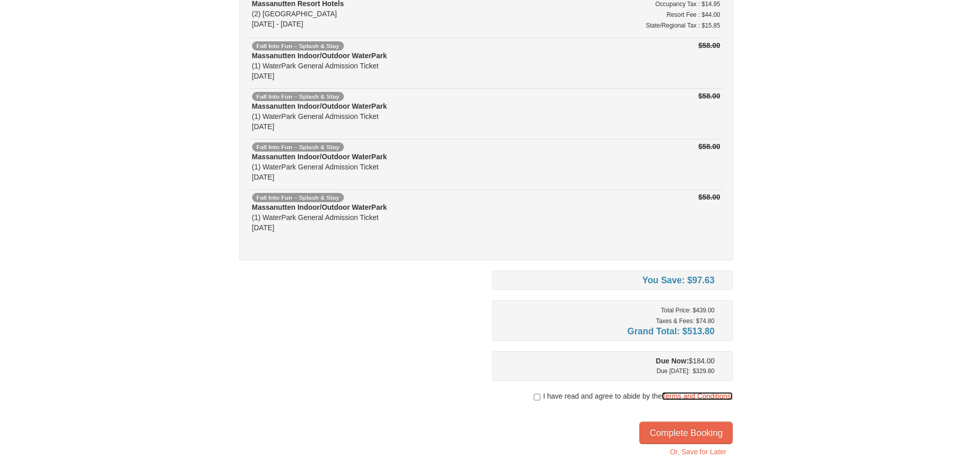
scroll to position [153, 0]
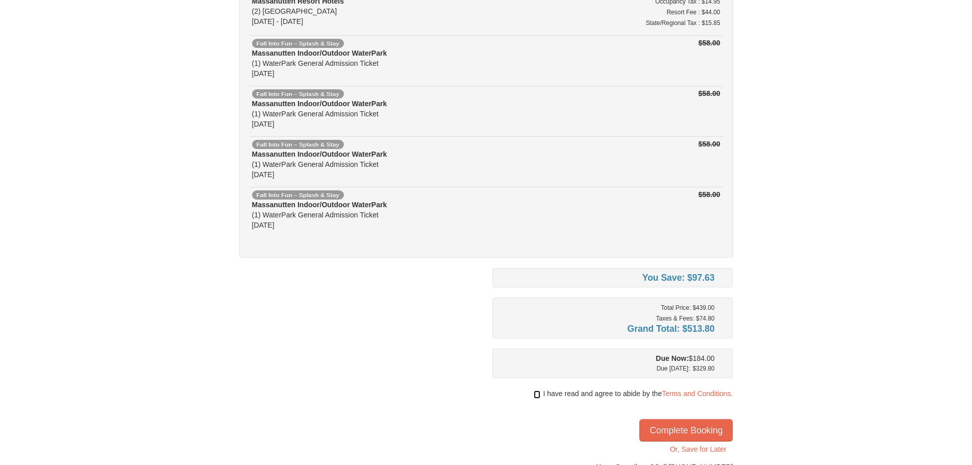
click at [534, 393] on input "checkbox" at bounding box center [537, 394] width 7 height 8
checkbox input "true"
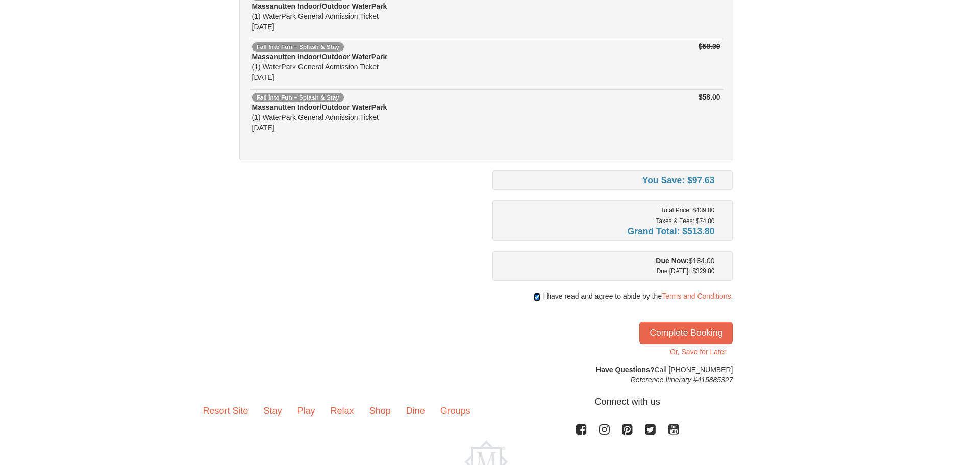
scroll to position [255, 0]
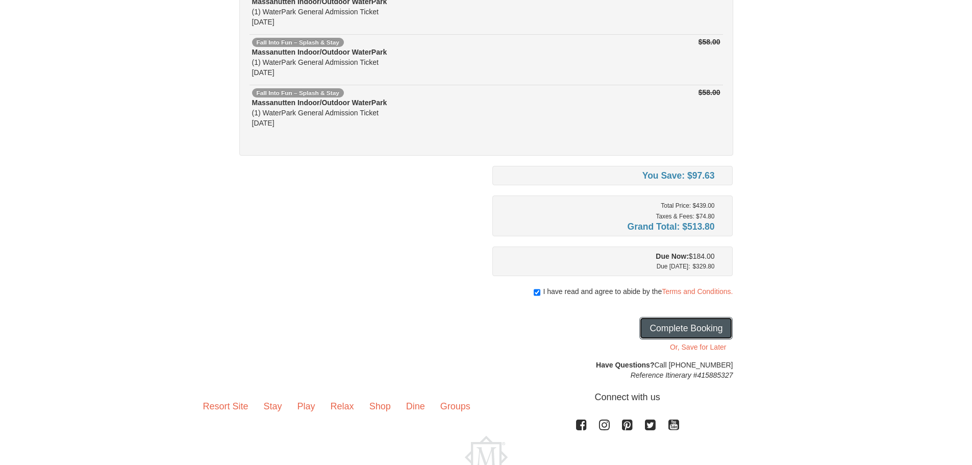
click at [713, 332] on button "Complete Booking" at bounding box center [685, 328] width 93 height 22
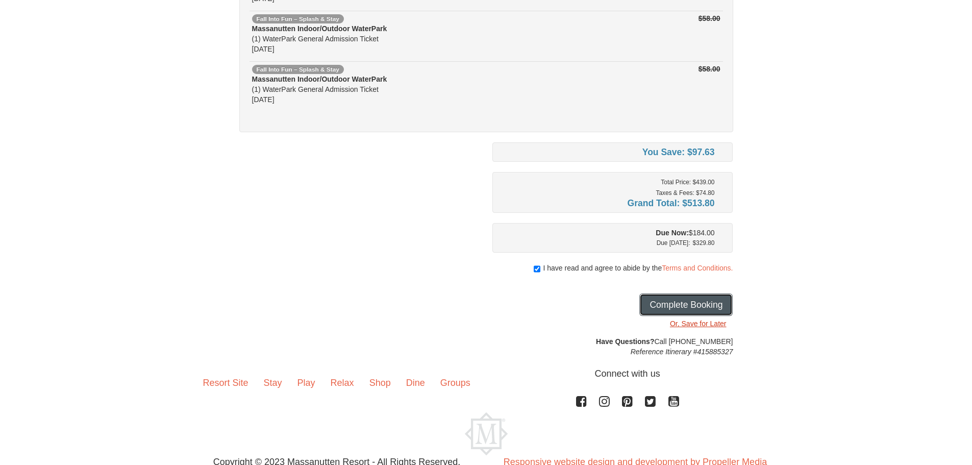
scroll to position [306, 0]
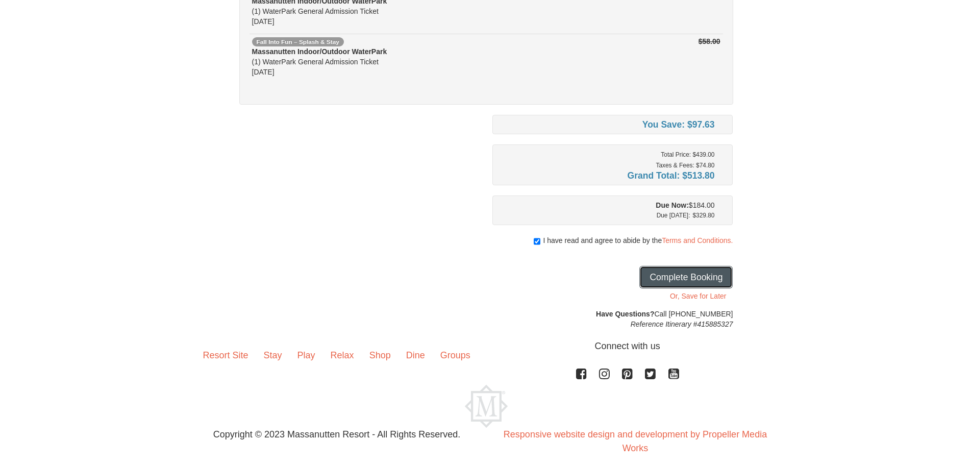
click at [684, 276] on button "Complete Booking" at bounding box center [685, 277] width 93 height 22
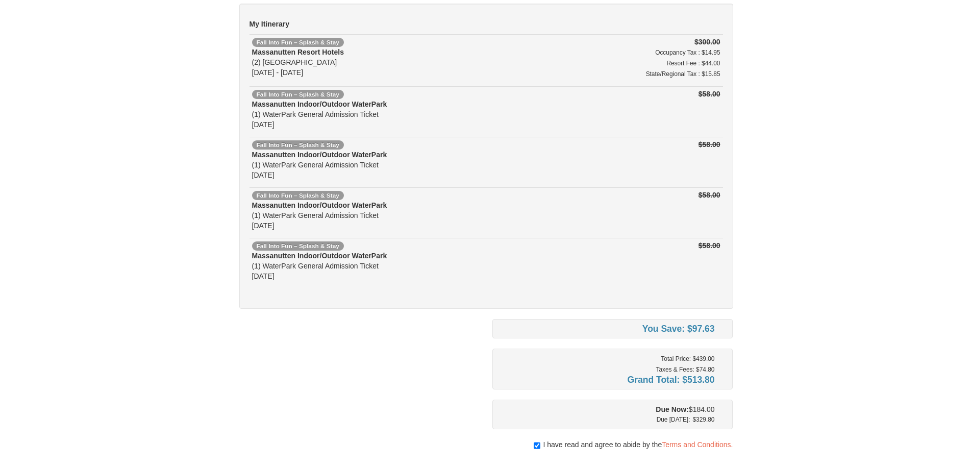
scroll to position [0, 0]
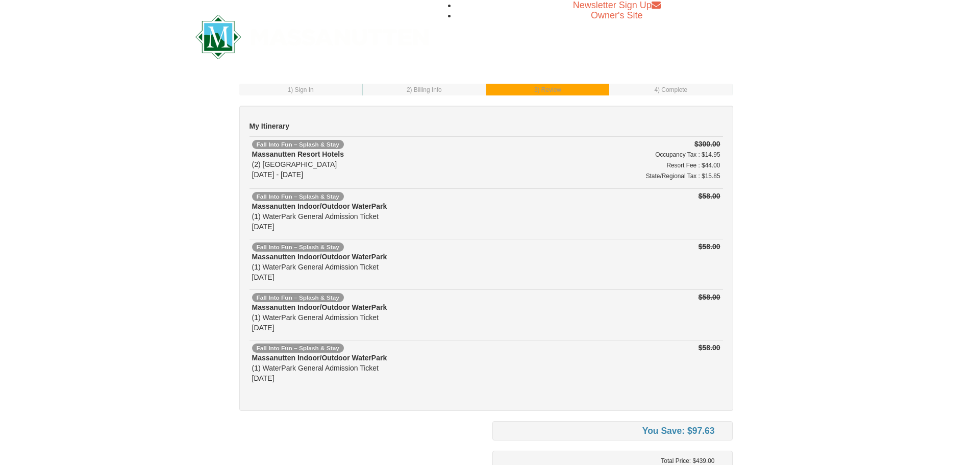
click at [505, 172] on div "Massanutten Resort Hotels (2) [GEOGRAPHIC_DATA] [DATE] - [DATE]" at bounding box center [400, 164] width 297 height 31
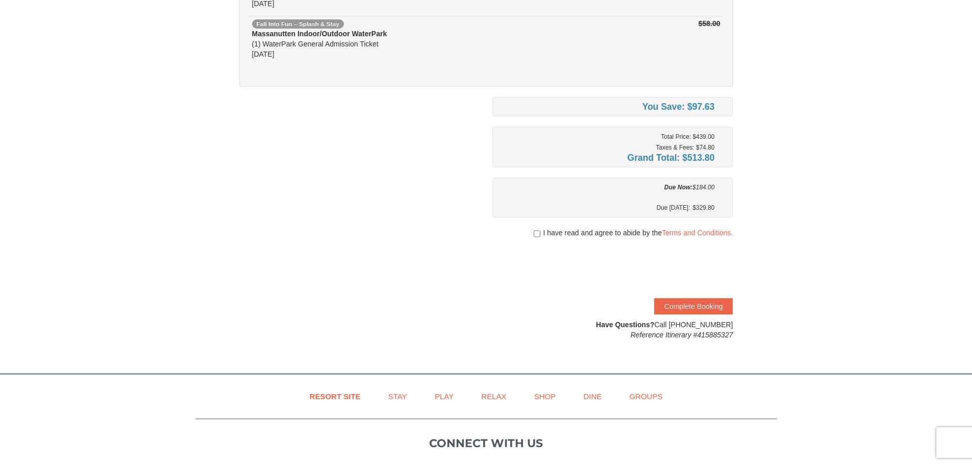
scroll to position [306, 0]
click at [538, 230] on input "checkbox" at bounding box center [537, 232] width 7 height 8
checkbox input "true"
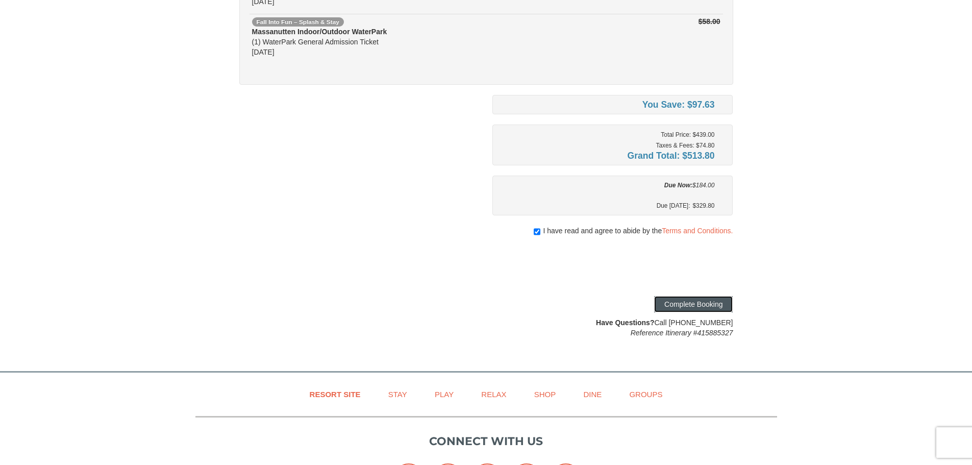
click at [694, 306] on button "Complete Booking" at bounding box center [693, 304] width 79 height 16
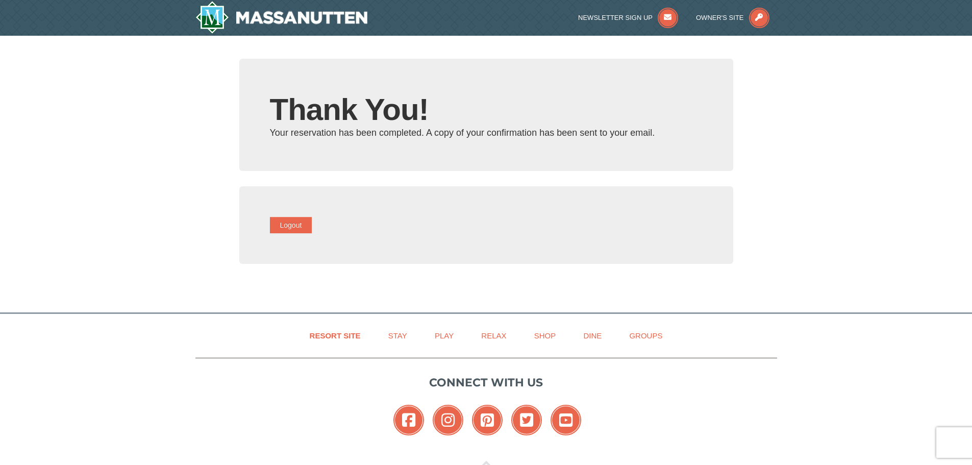
type input "[EMAIL_ADDRESS][DOMAIN_NAME]"
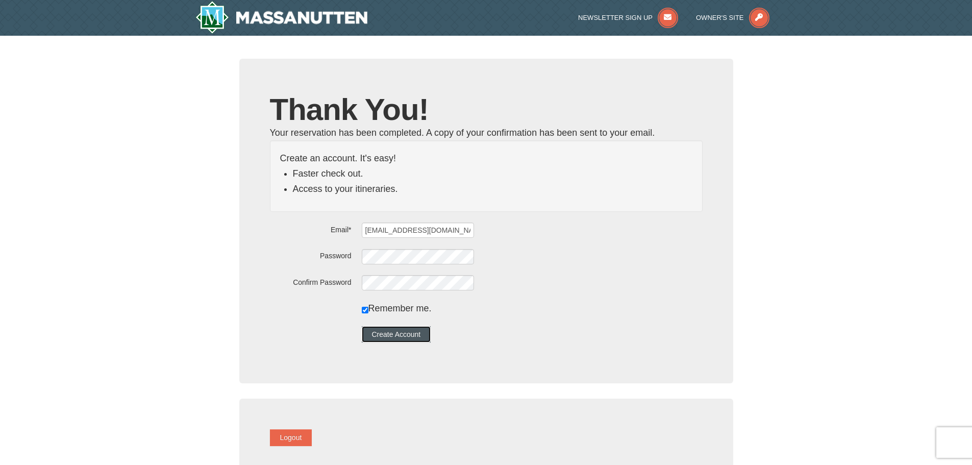
click at [414, 333] on button "Create Account" at bounding box center [396, 334] width 69 height 16
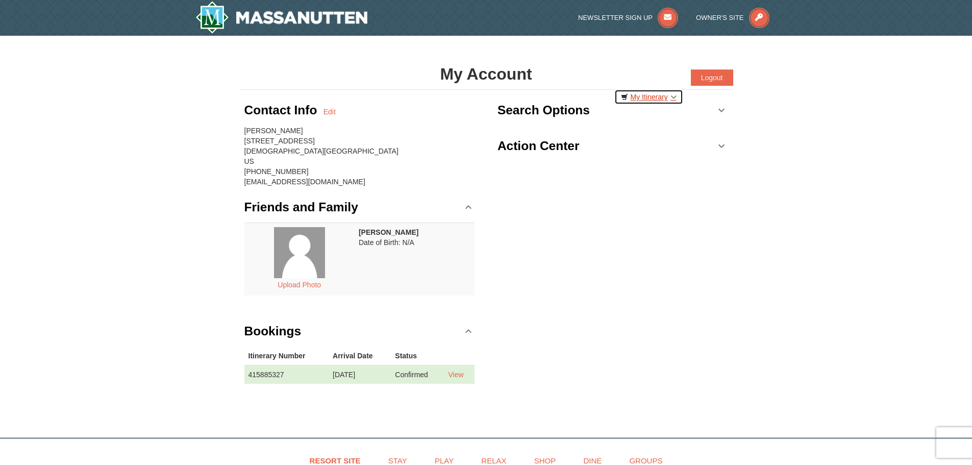
click at [655, 97] on link "My Itinerary" at bounding box center [648, 96] width 69 height 15
click at [693, 225] on div "Contact Info Edit [PERSON_NAME] [STREET_ADDRESS][DEMOGRAPHIC_DATA] [PHONE_NUMBE…" at bounding box center [486, 247] width 494 height 314
click at [704, 112] on link "Search Options" at bounding box center [612, 110] width 231 height 31
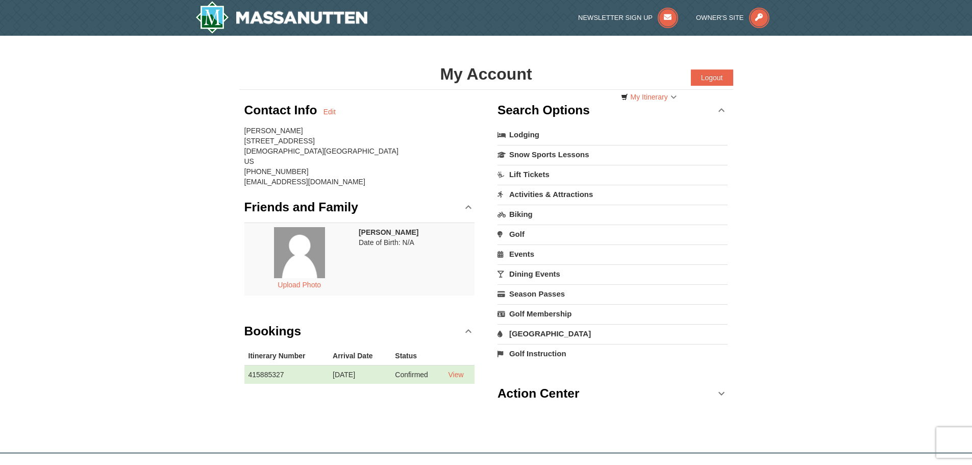
click at [719, 111] on link "Search Options" at bounding box center [612, 110] width 231 height 31
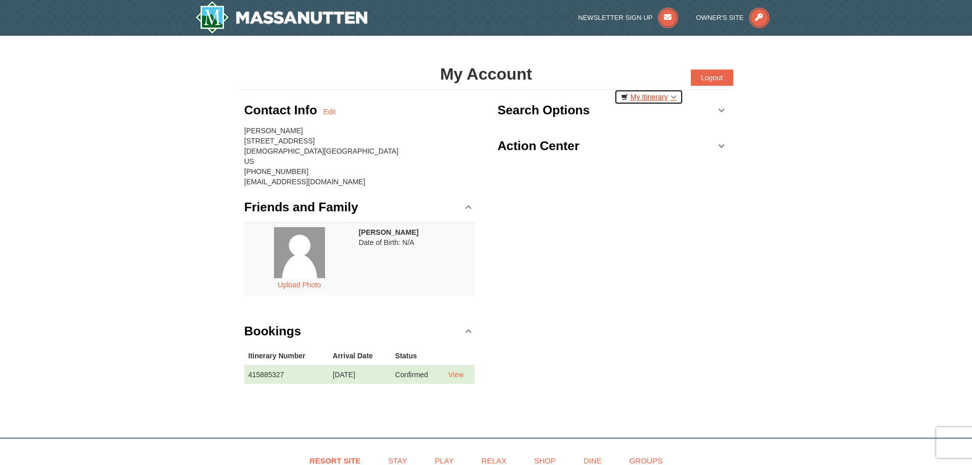
click at [650, 97] on link "My Itinerary" at bounding box center [648, 96] width 69 height 15
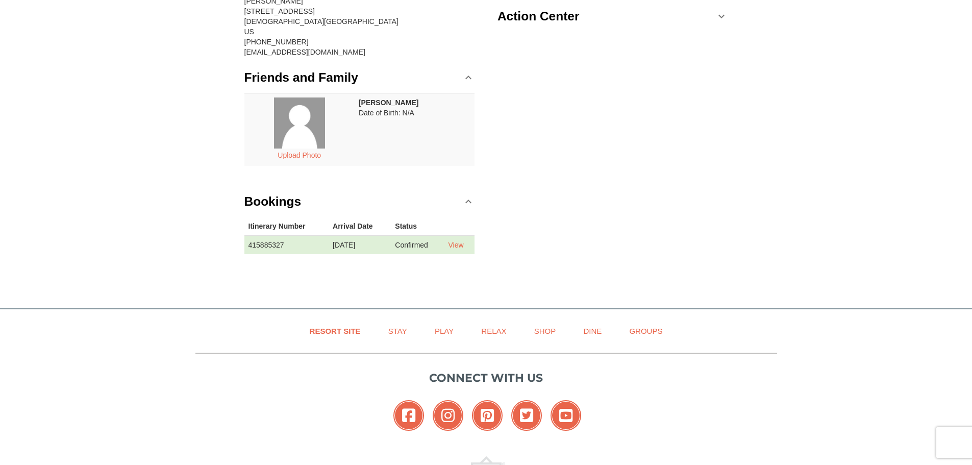
scroll to position [153, 0]
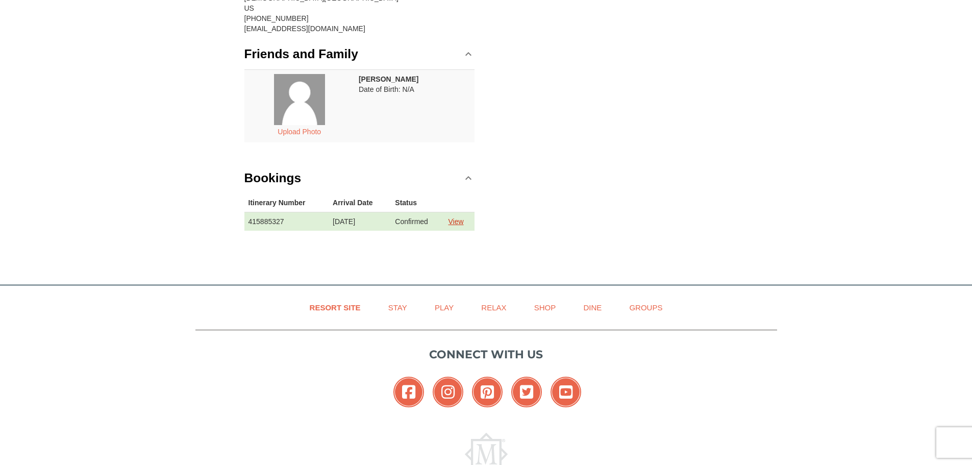
click at [461, 223] on link "View" at bounding box center [455, 221] width 15 height 8
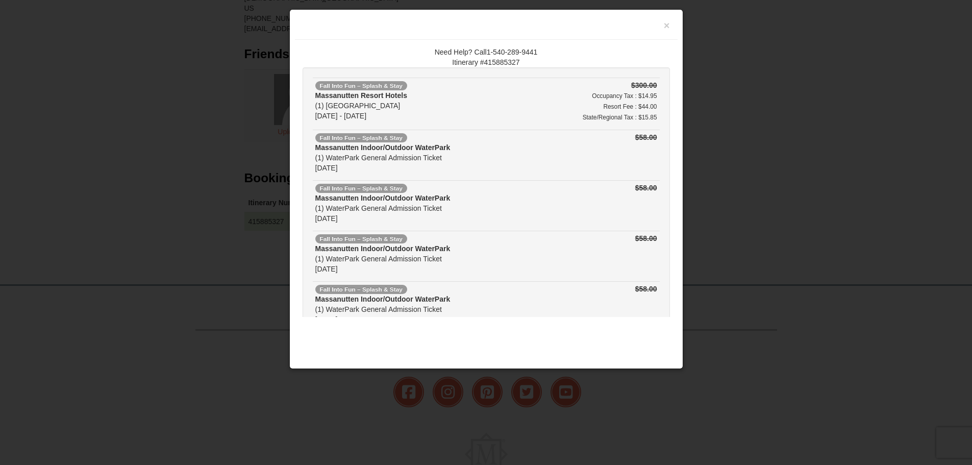
scroll to position [0, 0]
click at [664, 27] on button "×" at bounding box center [667, 25] width 6 height 10
